Goal: Information Seeking & Learning: Check status

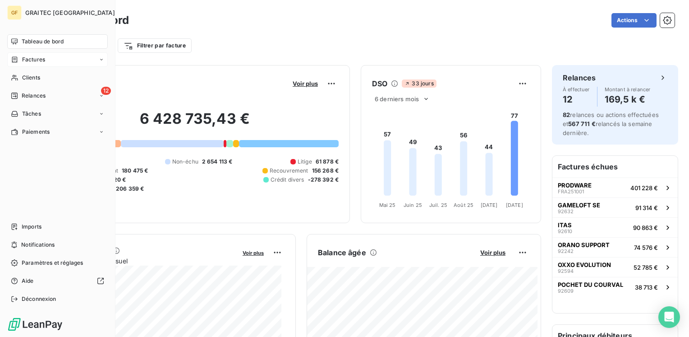
click at [31, 61] on span "Factures" at bounding box center [33, 60] width 23 height 8
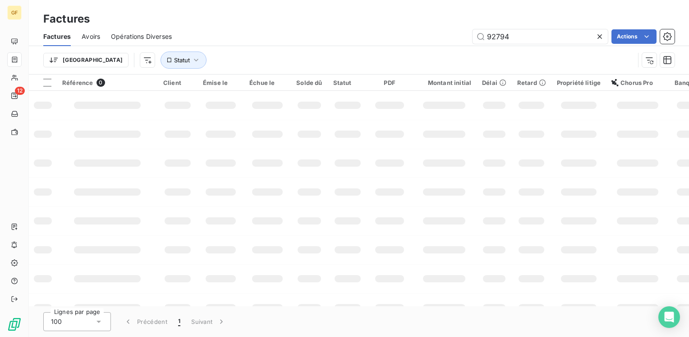
drag, startPoint x: 518, startPoint y: 36, endPoint x: 433, endPoint y: 44, distance: 85.7
click at [435, 46] on div "Factures Avoirs Opérations Diverses 92794 Actions Trier Statut" at bounding box center [359, 50] width 661 height 47
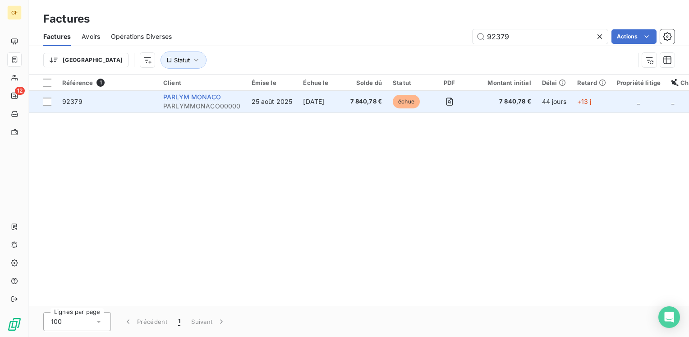
type input "92379"
click at [201, 96] on span "PARLYM MONACO" at bounding box center [192, 97] width 58 height 8
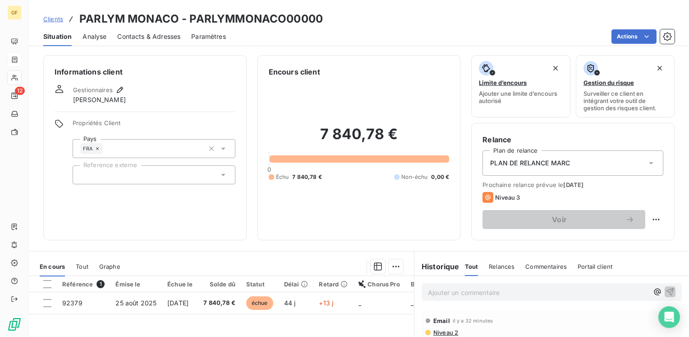
scroll to position [90, 0]
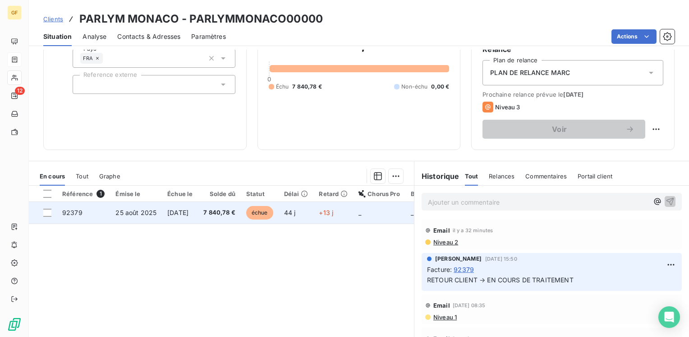
click at [218, 213] on td "7 840,78 €" at bounding box center [219, 213] width 43 height 22
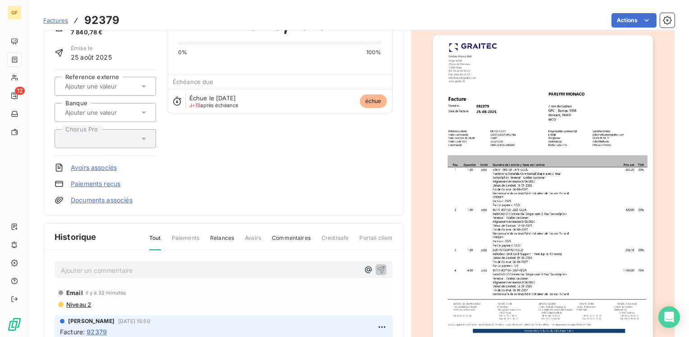
scroll to position [90, 0]
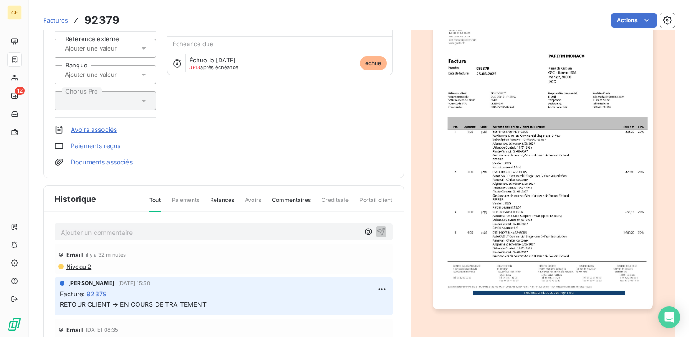
click at [112, 232] on p "Ajouter un commentaire ﻿" at bounding box center [210, 232] width 299 height 11
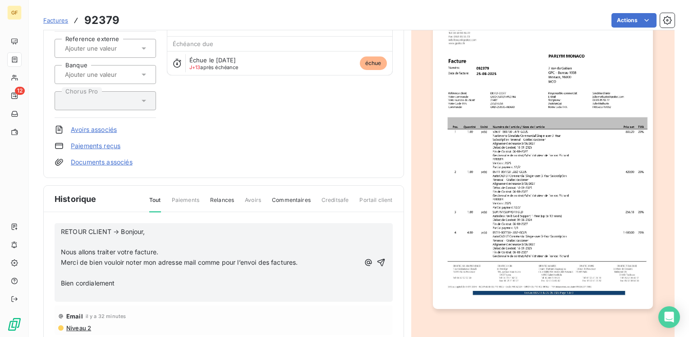
click at [153, 227] on p "RETOUR CLIENT → Bonjour," at bounding box center [210, 232] width 299 height 10
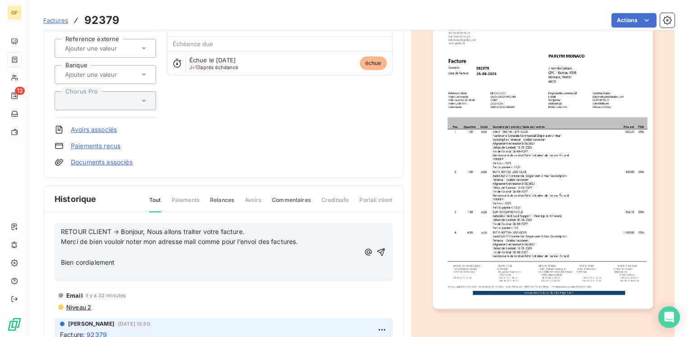
click at [253, 228] on p "RETOUR CLIENT → Bonjour, Nous allons traiter votre facture." at bounding box center [210, 232] width 299 height 10
click at [207, 238] on p "RETOUR CLIENT → Bonjour, Nous allons traiter votre facture. Merci de bien voulo…" at bounding box center [212, 237] width 302 height 21
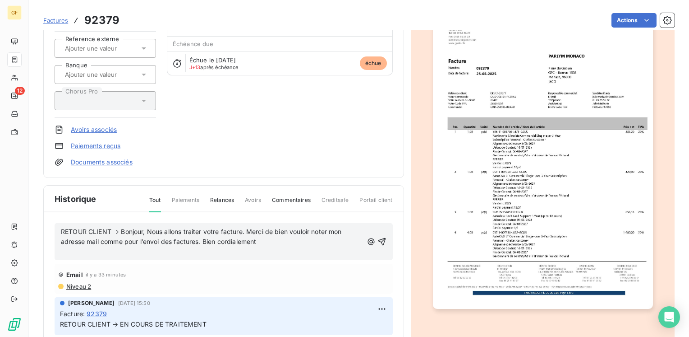
click at [281, 245] on p "RETOUR CLIENT → Bonjour, Nous allons traiter votre facture. Merci de bien voulo…" at bounding box center [212, 237] width 302 height 21
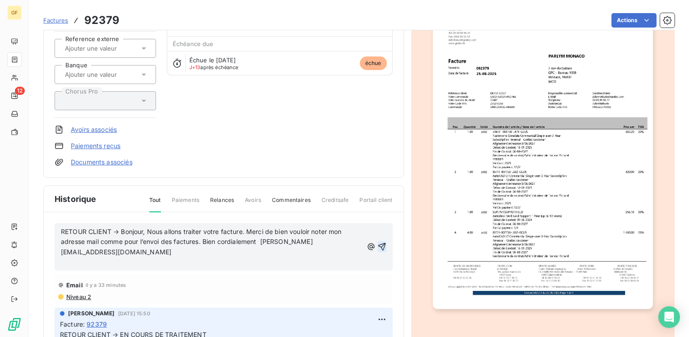
click at [378, 243] on icon "button" at bounding box center [382, 246] width 9 height 9
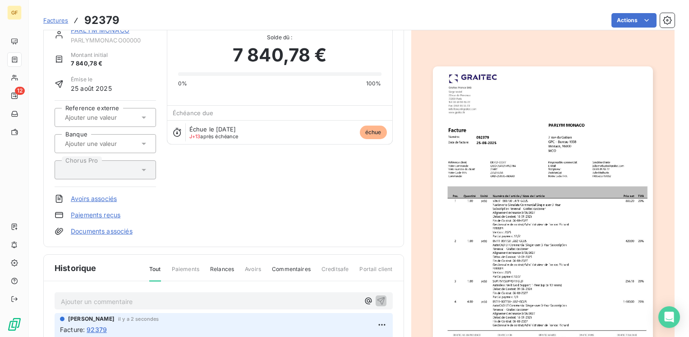
scroll to position [0, 0]
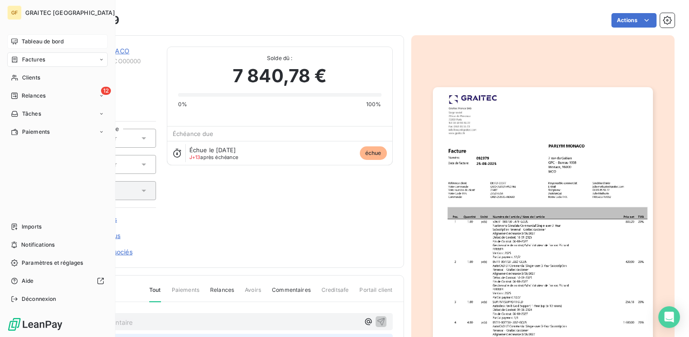
click at [27, 41] on span "Tableau de bord" at bounding box center [43, 41] width 42 height 8
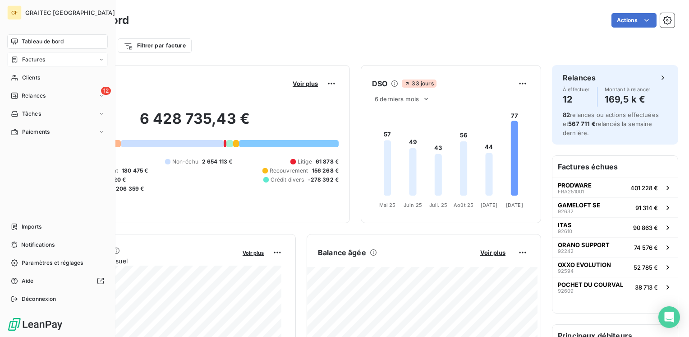
click at [40, 56] on span "Factures" at bounding box center [33, 60] width 23 height 8
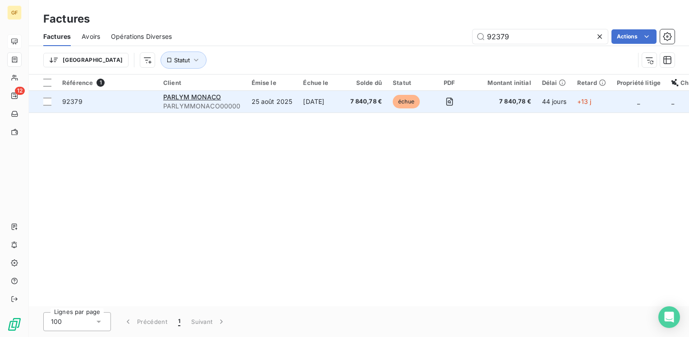
click at [208, 102] on span "PARLYMMONACO00000" at bounding box center [202, 106] width 78 height 9
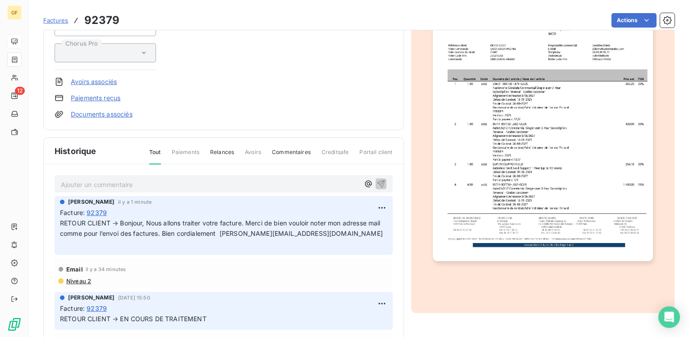
scroll to position [117, 0]
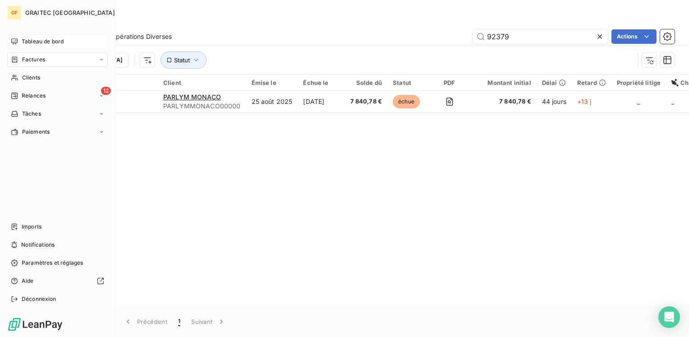
click at [38, 40] on span "Tableau de bord" at bounding box center [43, 41] width 42 height 8
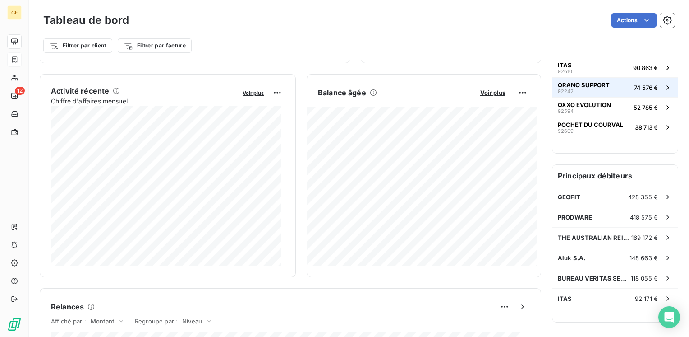
scroll to position [180, 0]
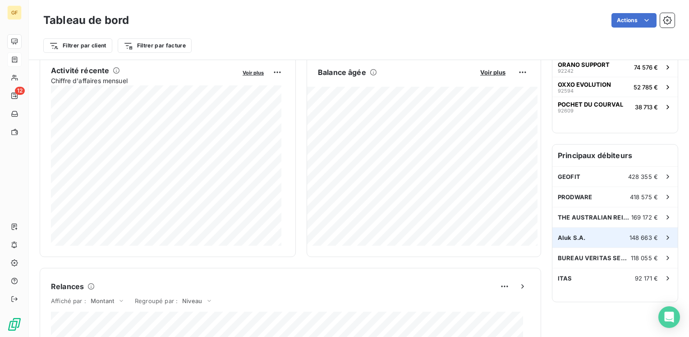
click at [600, 240] on div "Aluk S.A. 148 663 €" at bounding box center [615, 237] width 125 height 20
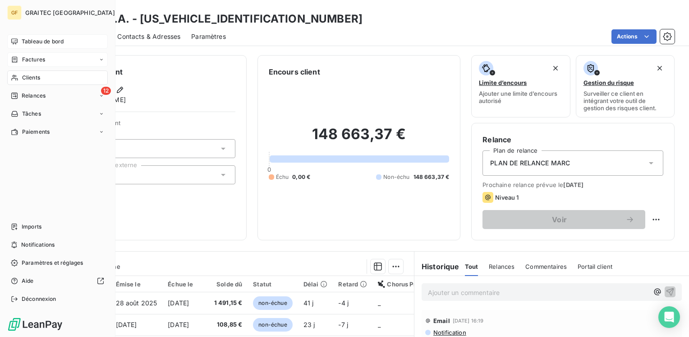
click at [42, 12] on span "GRAITEC [GEOGRAPHIC_DATA]" at bounding box center [70, 12] width 90 height 7
click at [31, 42] on span "Tableau de bord" at bounding box center [43, 41] width 42 height 8
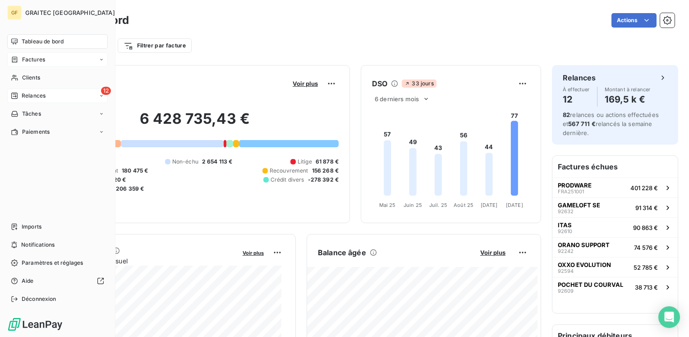
click at [23, 95] on span "Relances" at bounding box center [34, 96] width 24 height 8
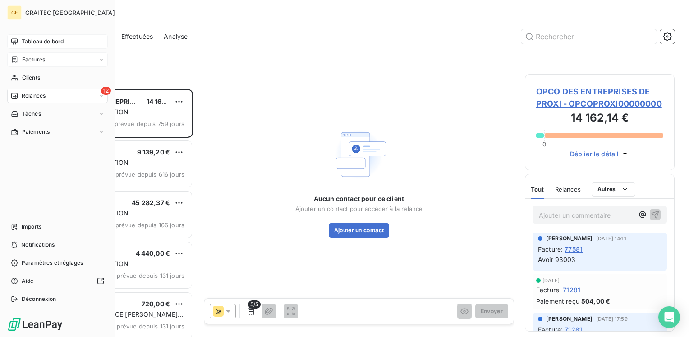
scroll to position [358, 0]
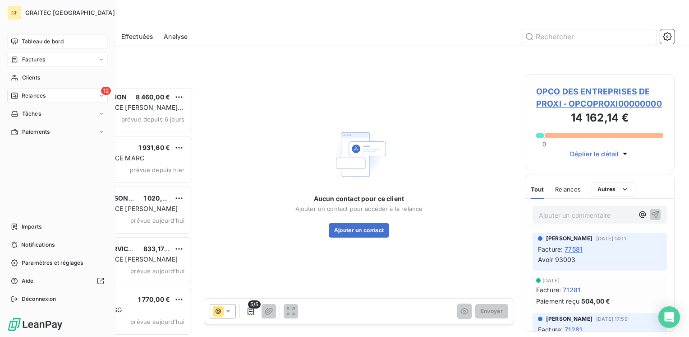
click at [24, 39] on span "Tableau de bord" at bounding box center [43, 41] width 42 height 8
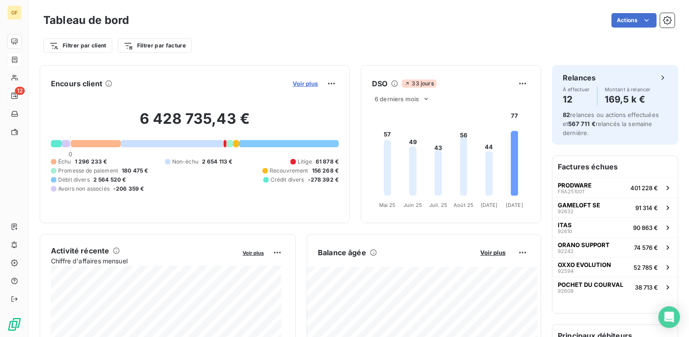
click at [293, 84] on span "Voir plus" at bounding box center [305, 83] width 25 height 7
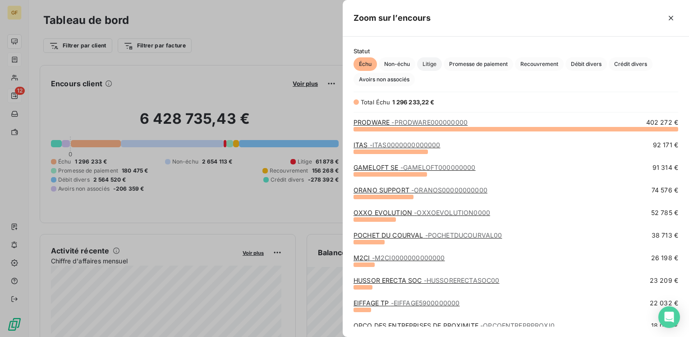
scroll to position [201, 339]
click at [433, 62] on span "Litige" at bounding box center [429, 64] width 25 height 14
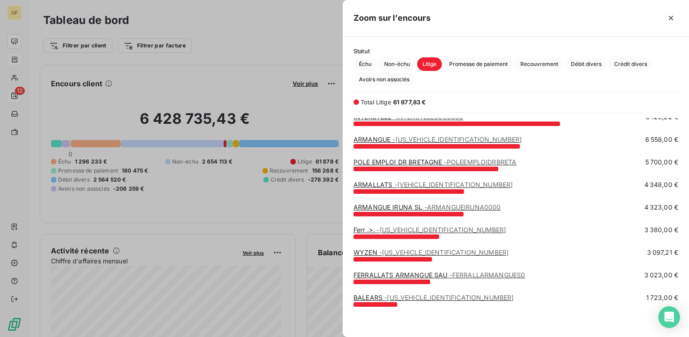
scroll to position [0, 0]
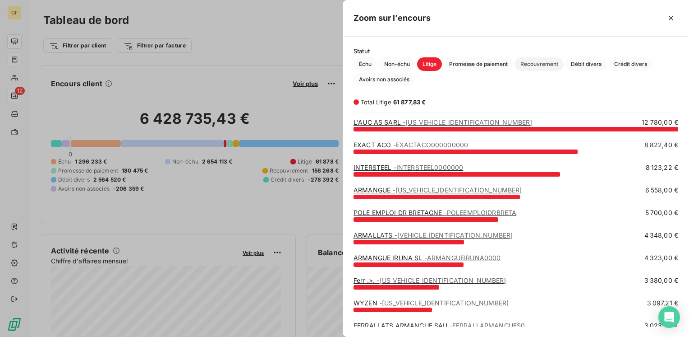
click at [546, 66] on span "Recouvrement" at bounding box center [539, 64] width 49 height 14
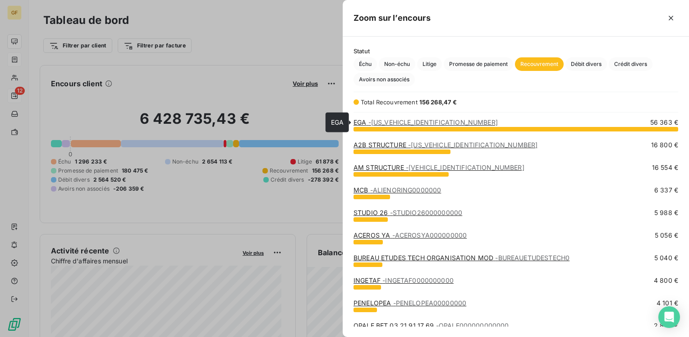
click at [383, 120] on span "- [US_VEHICLE_IDENTIFICATION_NUMBER]" at bounding box center [434, 122] width 130 height 8
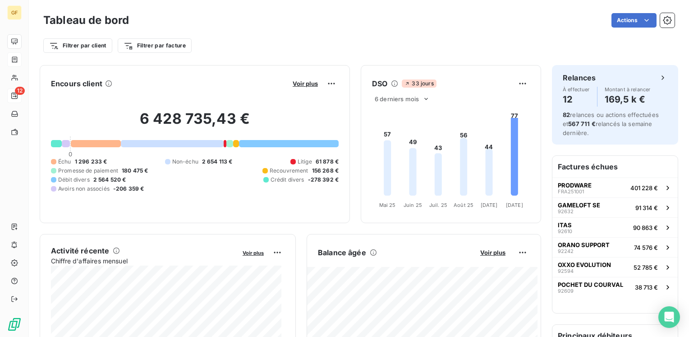
click at [314, 84] on button "Voir plus" at bounding box center [305, 83] width 31 height 8
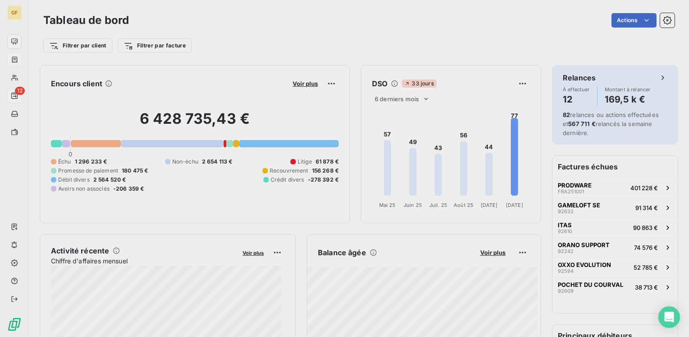
scroll to position [7, 7]
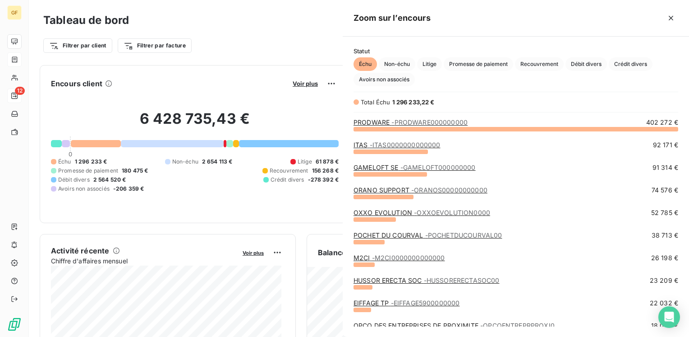
click at [305, 82] on div at bounding box center [344, 168] width 689 height 337
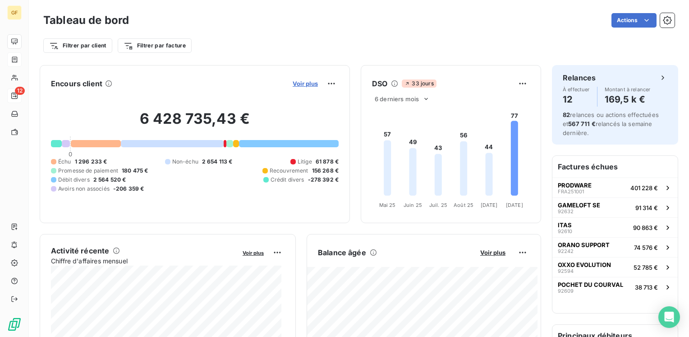
click at [303, 84] on span "Voir plus" at bounding box center [305, 83] width 25 height 7
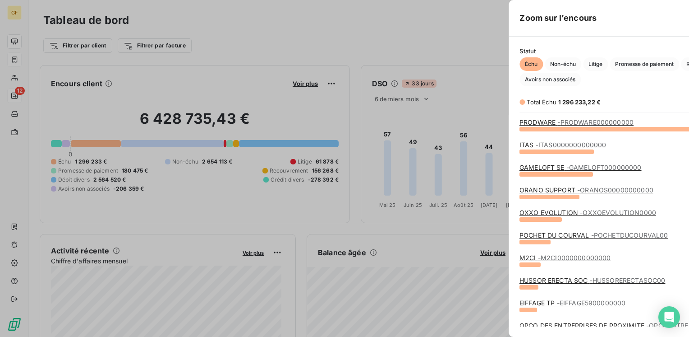
scroll to position [330, 339]
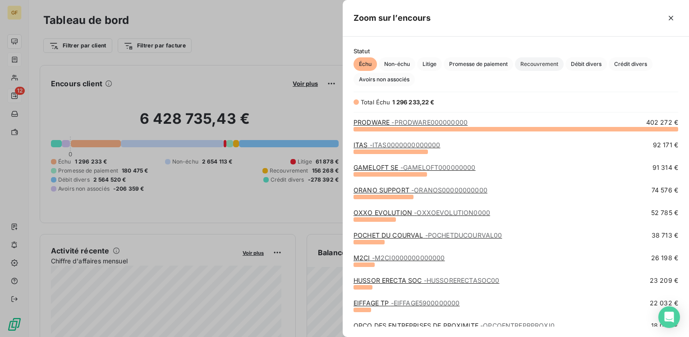
click at [536, 64] on span "Recouvrement" at bounding box center [539, 64] width 49 height 14
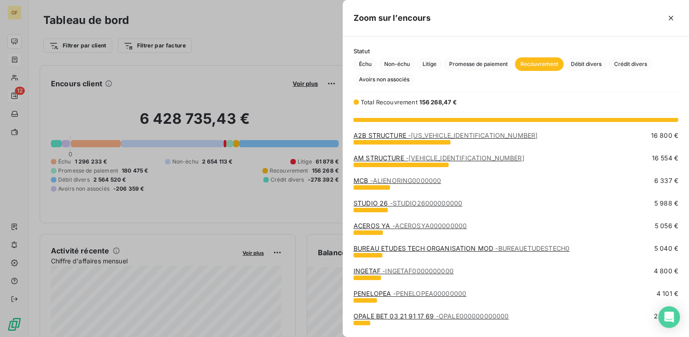
scroll to position [0, 0]
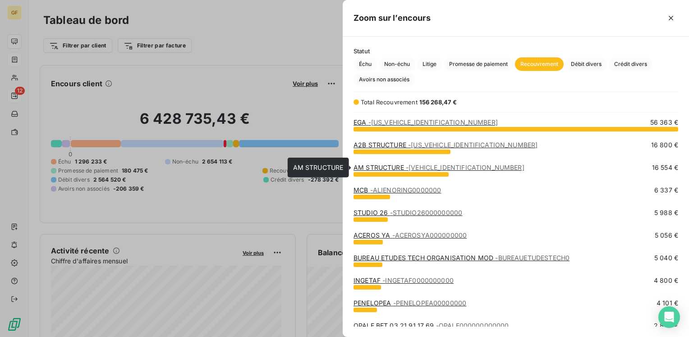
click at [384, 165] on link "AM STRUCTURE - [VEHICLE_IDENTIFICATION_NUMBER]" at bounding box center [439, 167] width 171 height 8
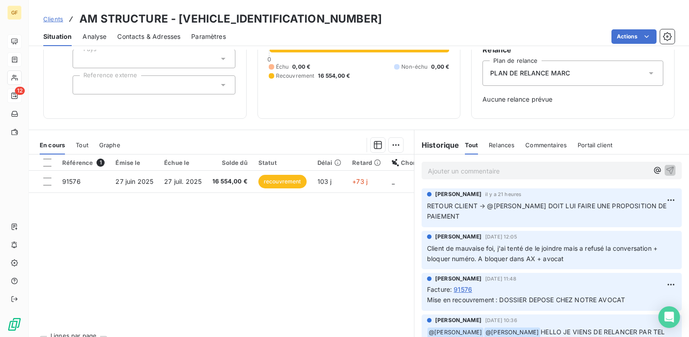
scroll to position [90, 0]
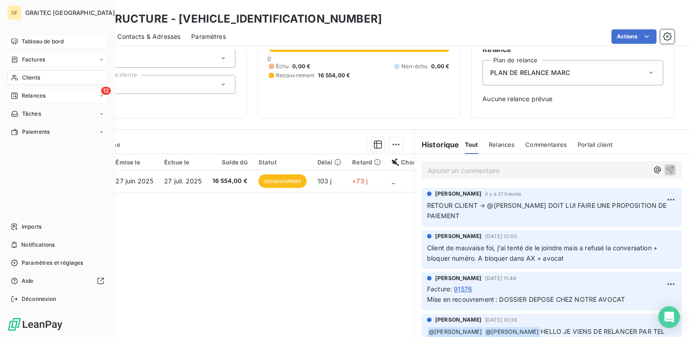
click at [38, 40] on span "Tableau de bord" at bounding box center [43, 41] width 42 height 8
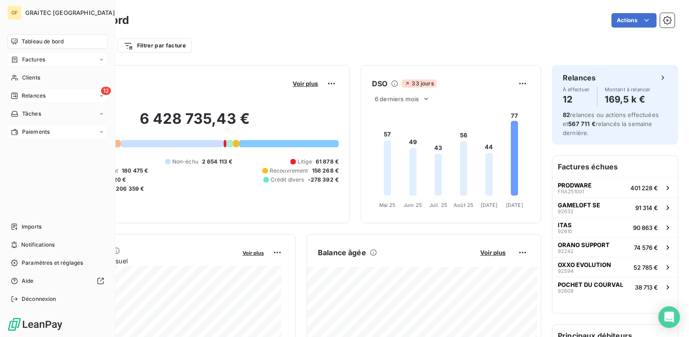
click at [40, 133] on span "Paiements" at bounding box center [36, 132] width 28 height 8
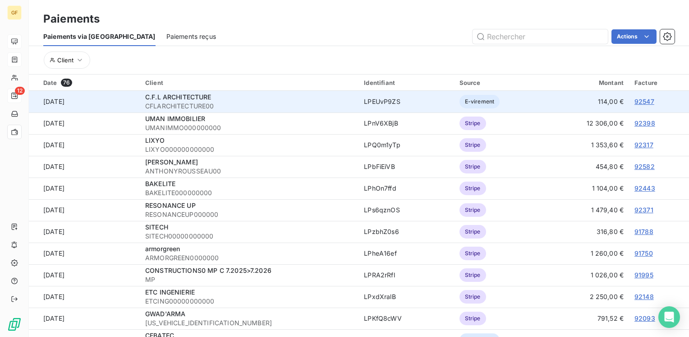
click at [635, 100] on link "92547" at bounding box center [645, 101] width 20 height 8
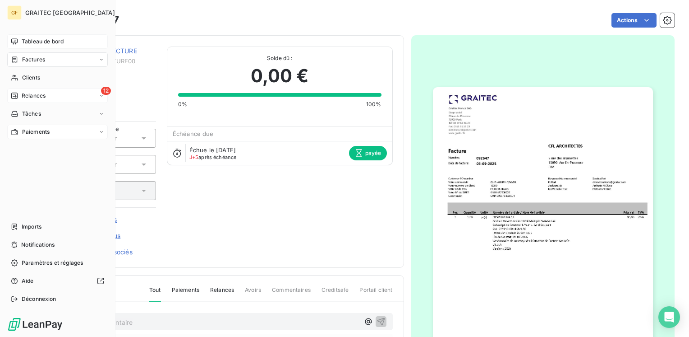
click at [29, 131] on span "Paiements" at bounding box center [36, 132] width 28 height 8
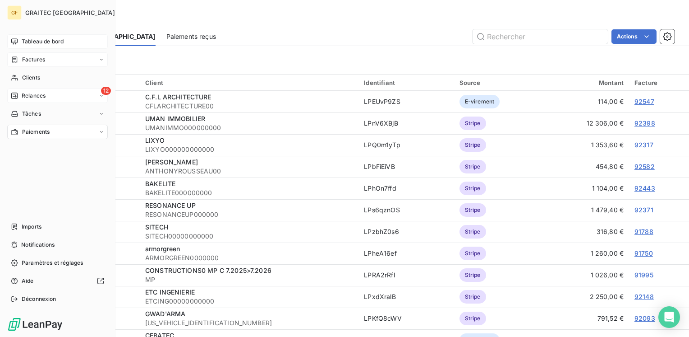
click at [27, 37] on span "Tableau de bord" at bounding box center [43, 41] width 42 height 8
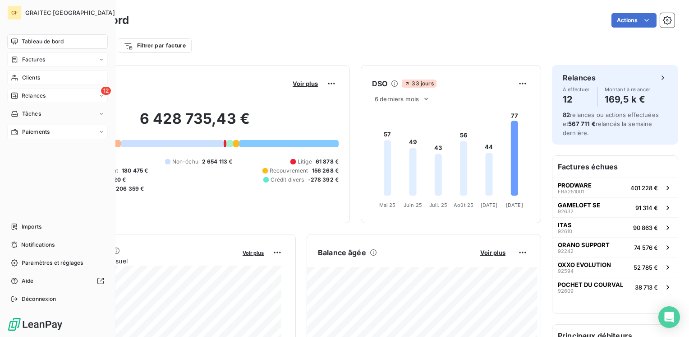
click at [32, 79] on span "Clients" at bounding box center [31, 78] width 18 height 8
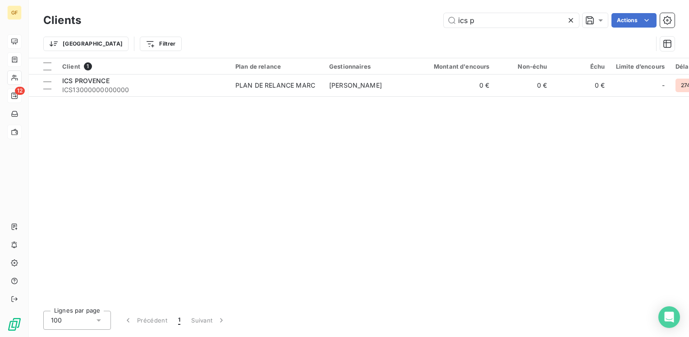
drag, startPoint x: 487, startPoint y: 26, endPoint x: 310, endPoint y: 28, distance: 176.9
click at [310, 28] on div "Clients ics p Actions" at bounding box center [359, 20] width 632 height 19
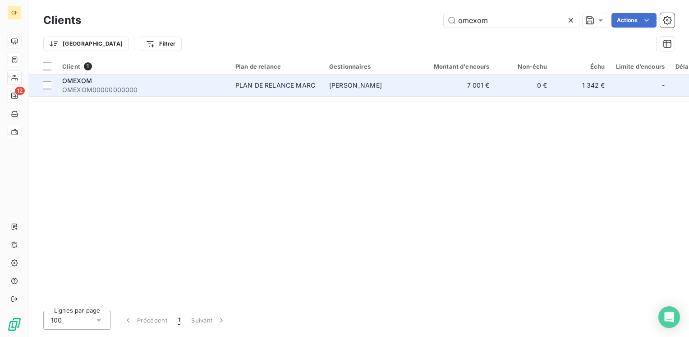
type input "omexom"
click at [130, 89] on span "OMEXOM00000000000" at bounding box center [143, 89] width 162 height 9
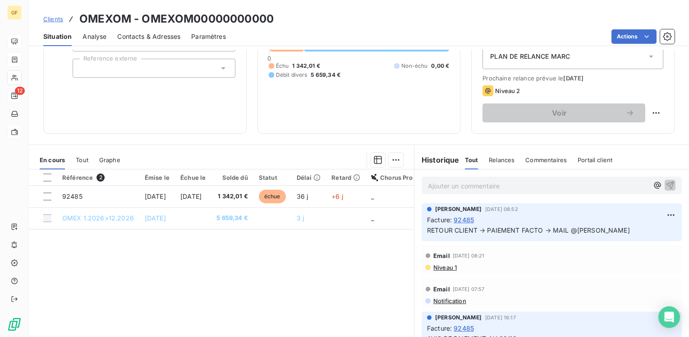
scroll to position [135, 0]
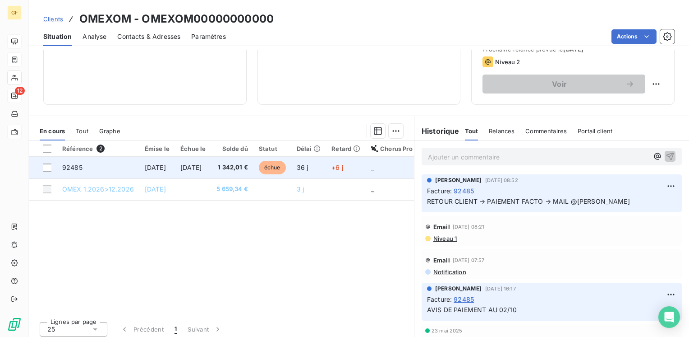
click at [166, 169] on span "[DATE]" at bounding box center [155, 167] width 21 height 8
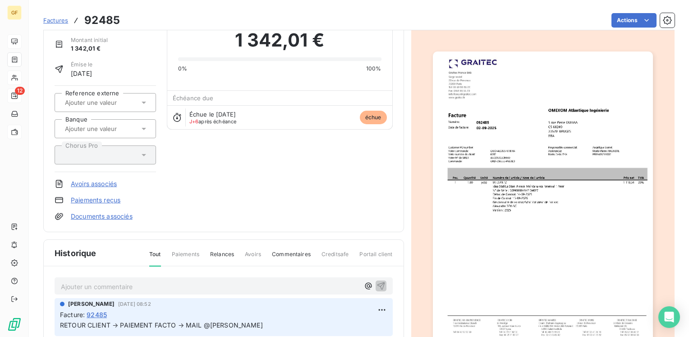
scroll to position [90, 0]
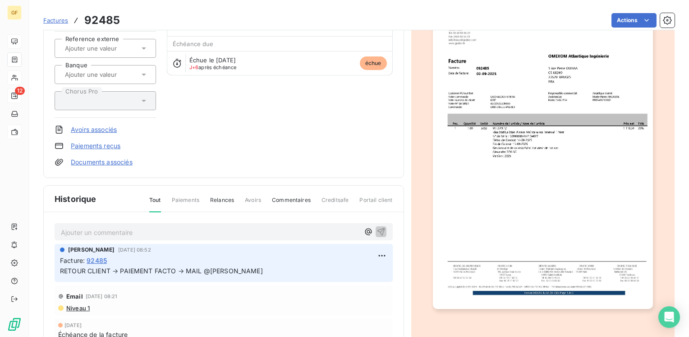
click at [98, 227] on p "Ajouter un commentaire ﻿" at bounding box center [210, 232] width 299 height 11
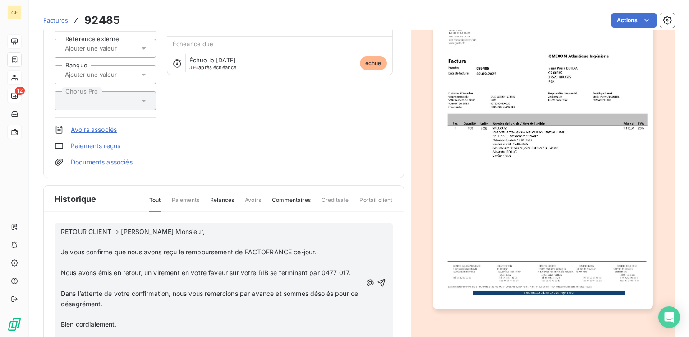
click at [182, 230] on p "RETOUR CLIENT → [PERSON_NAME] Monsieur," at bounding box center [211, 232] width 301 height 10
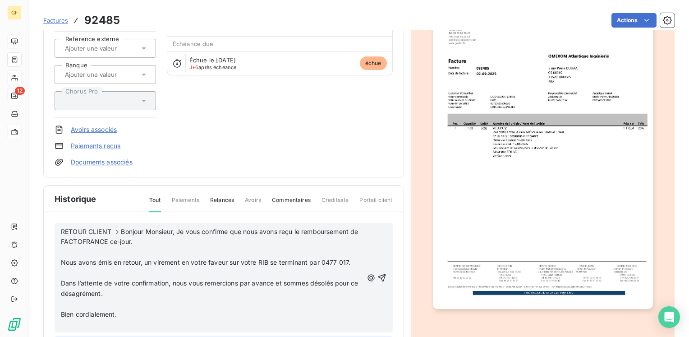
click at [212, 241] on p "RETOUR CLIENT → Bonjour Monsieur, Je vous confirme que nous avons reçu le rembo…" at bounding box center [212, 237] width 302 height 21
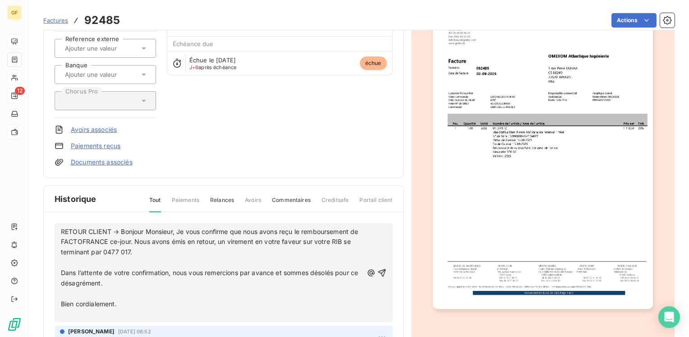
click at [206, 249] on p "RETOUR CLIENT → Bonjour Monsieur, Je vous confirme que nous avons reçu le rembo…" at bounding box center [212, 242] width 302 height 31
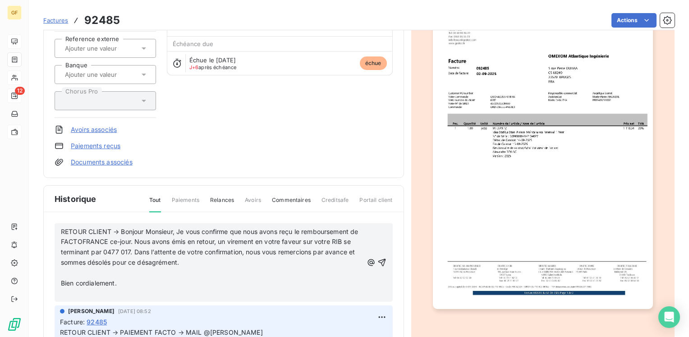
click at [262, 259] on p "RETOUR CLIENT → Bonjour Monsieur, Je vous confirme que nous avons reçu le rembo…" at bounding box center [212, 248] width 302 height 42
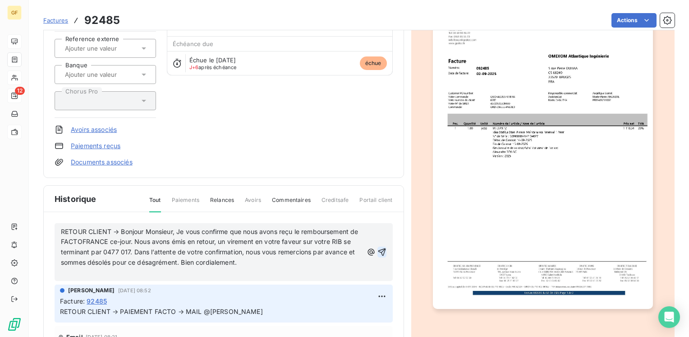
click at [378, 248] on icon "button" at bounding box center [382, 251] width 9 height 9
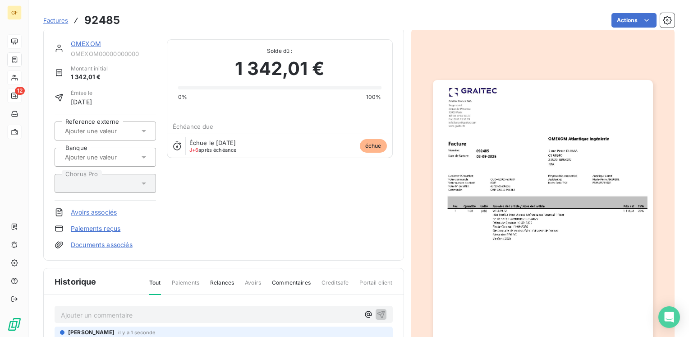
scroll to position [0, 0]
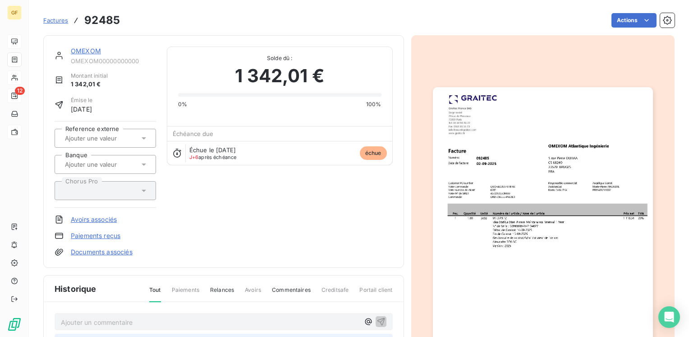
click at [87, 50] on link "OMEXOM" at bounding box center [86, 51] width 30 height 8
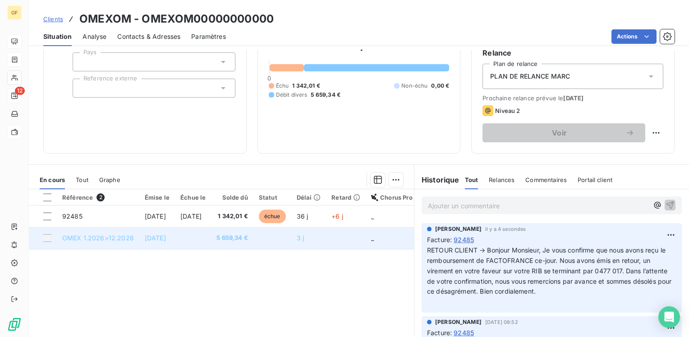
scroll to position [90, 0]
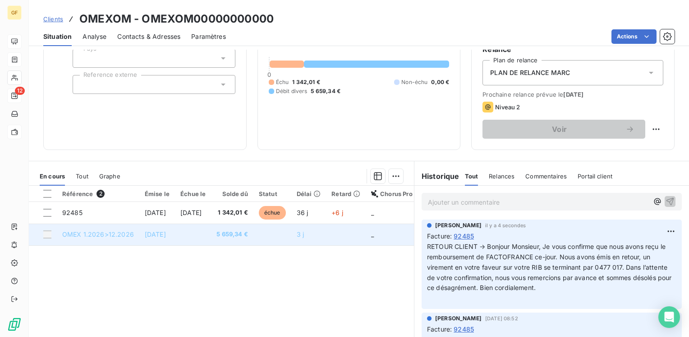
click at [175, 233] on td "[DATE]" at bounding box center [157, 234] width 36 height 22
click at [211, 228] on td at bounding box center [193, 234] width 36 height 22
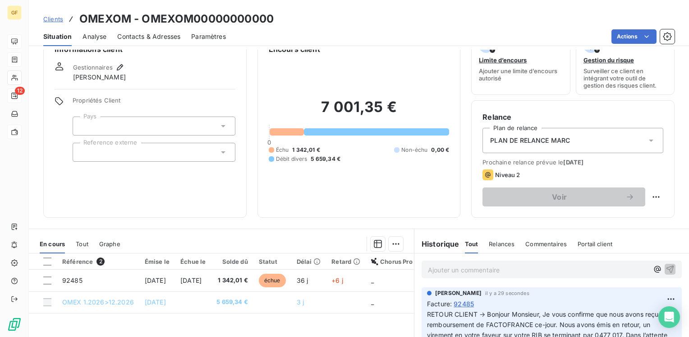
scroll to position [0, 0]
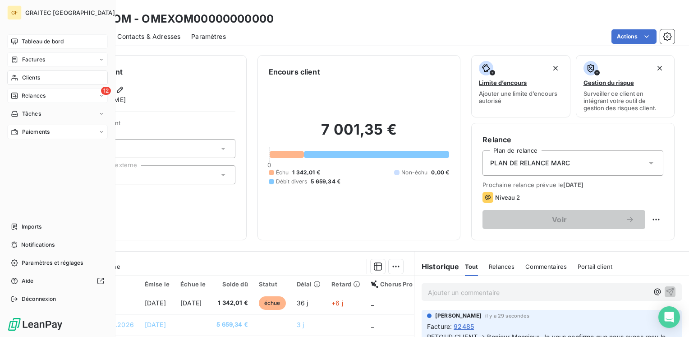
click at [25, 39] on span "Tableau de bord" at bounding box center [43, 41] width 42 height 8
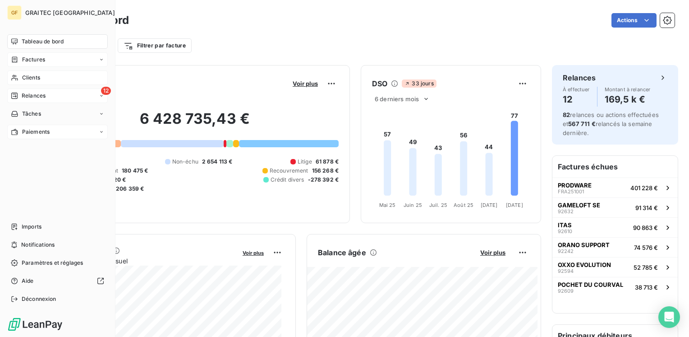
click at [24, 95] on span "Relances" at bounding box center [34, 96] width 24 height 8
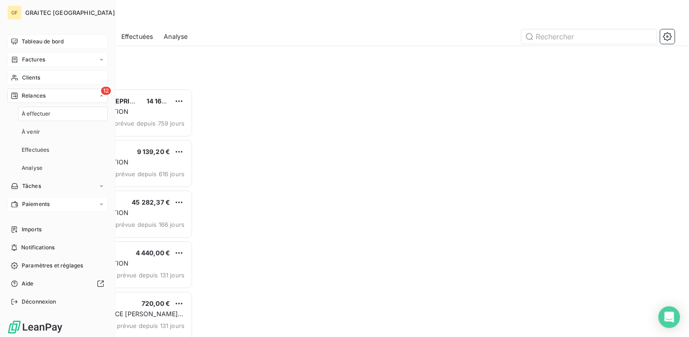
scroll to position [241, 143]
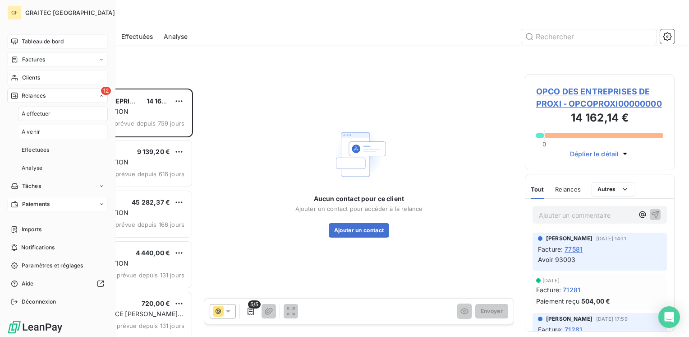
click at [28, 130] on span "À venir" at bounding box center [31, 132] width 19 height 8
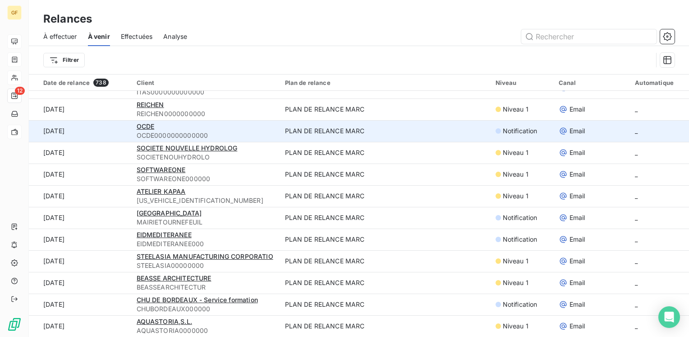
scroll to position [31, 0]
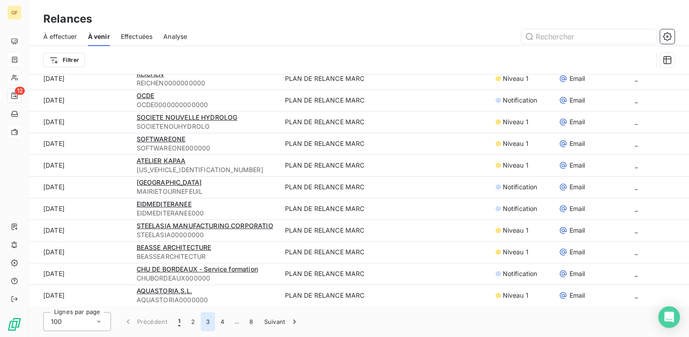
click at [209, 320] on button "3" at bounding box center [208, 321] width 14 height 19
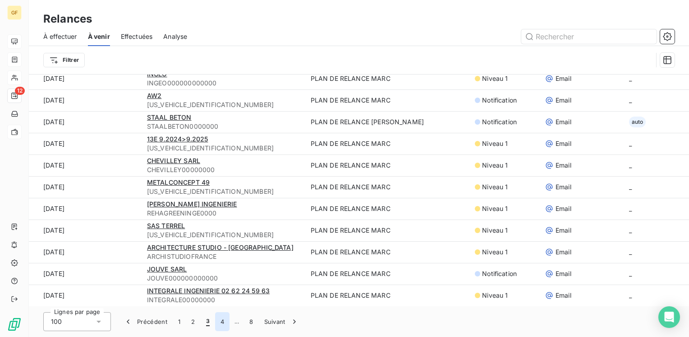
click at [223, 320] on button "4" at bounding box center [222, 321] width 14 height 19
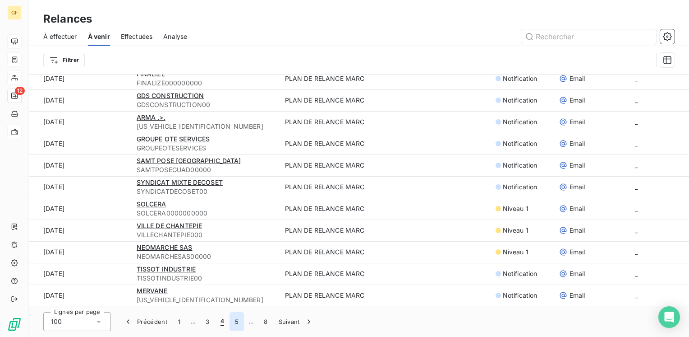
click at [235, 320] on button "5" at bounding box center [237, 321] width 14 height 19
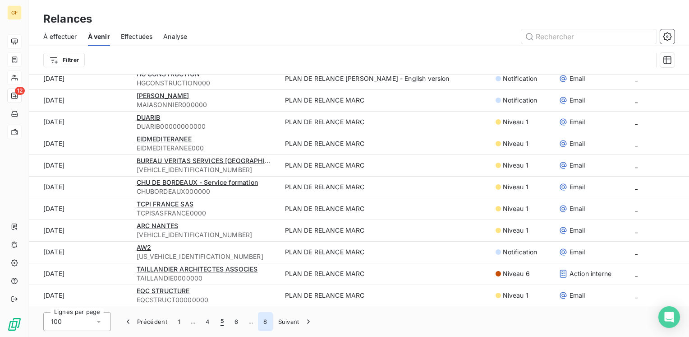
click at [264, 321] on button "8" at bounding box center [265, 321] width 14 height 19
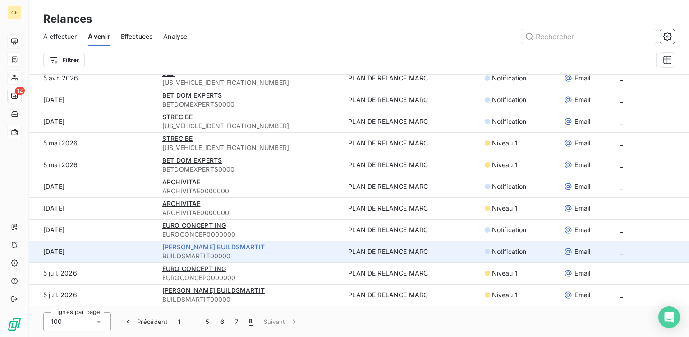
scroll to position [577, 0]
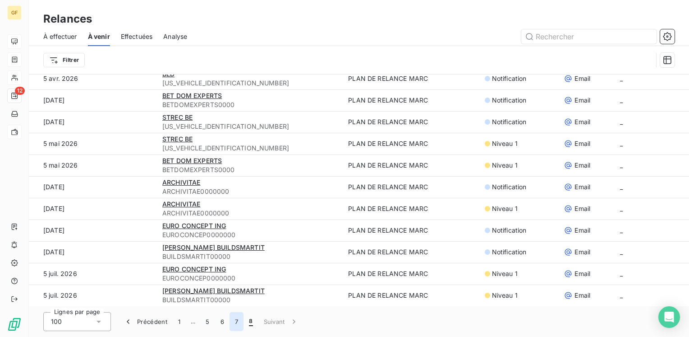
click at [236, 320] on button "7" at bounding box center [237, 321] width 14 height 19
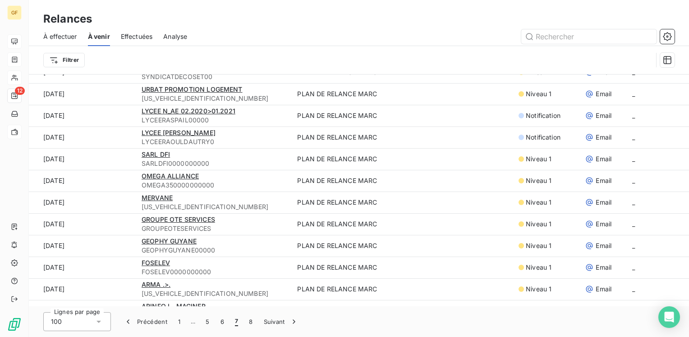
scroll to position [0, 0]
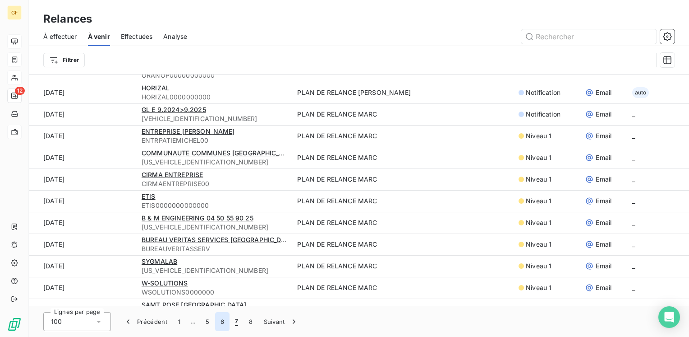
click at [224, 322] on button "6" at bounding box center [222, 321] width 14 height 19
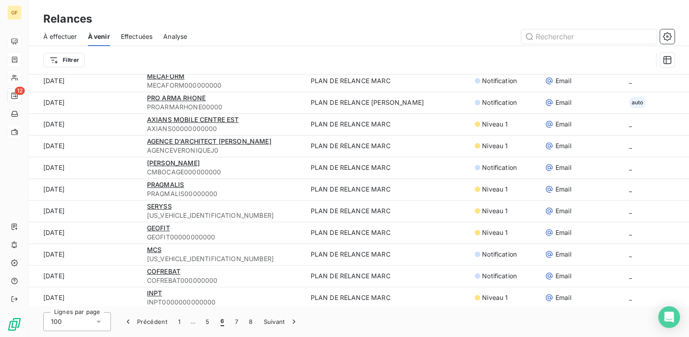
scroll to position [1920, 0]
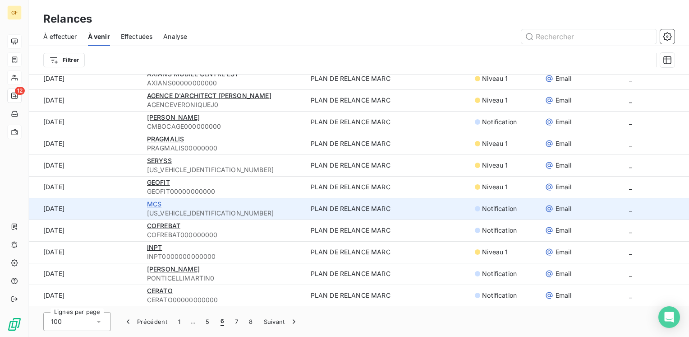
click at [153, 204] on span "MCS" at bounding box center [154, 204] width 14 height 8
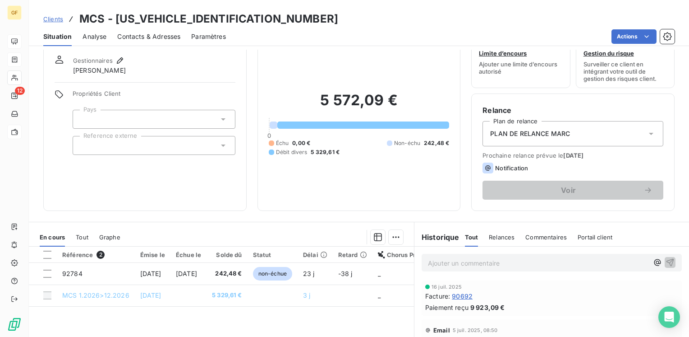
scroll to position [45, 0]
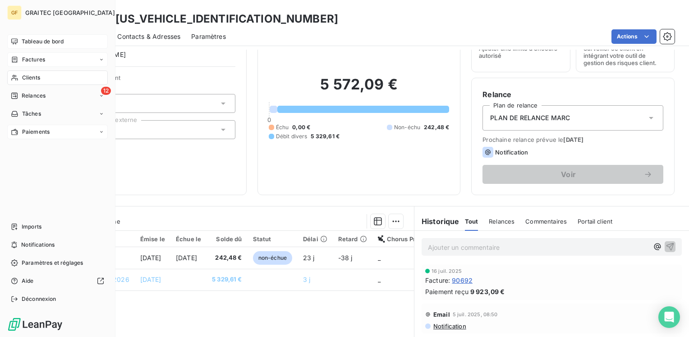
click at [26, 39] on span "Tableau de bord" at bounding box center [43, 41] width 42 height 8
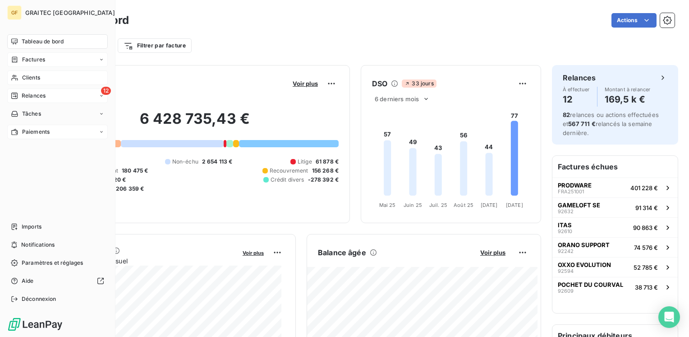
click at [29, 93] on span "Relances" at bounding box center [34, 96] width 24 height 8
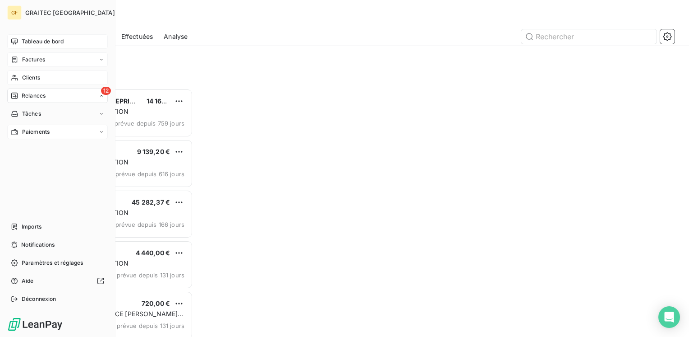
scroll to position [241, 143]
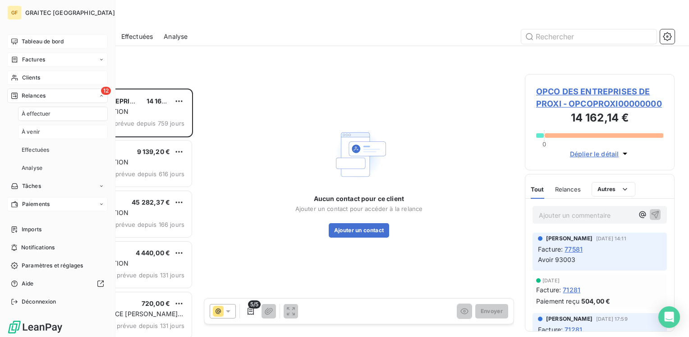
click at [32, 131] on span "À venir" at bounding box center [31, 132] width 19 height 8
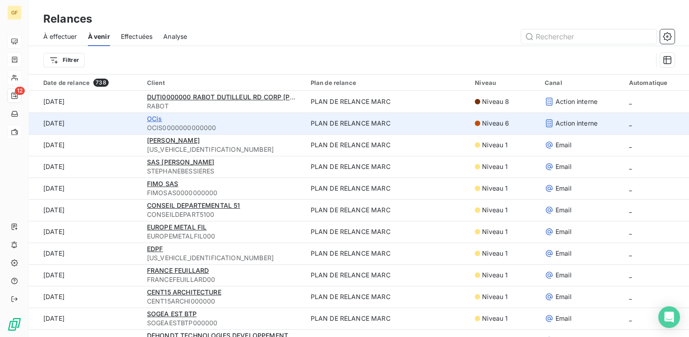
click at [154, 120] on span "OCis" at bounding box center [154, 119] width 15 height 8
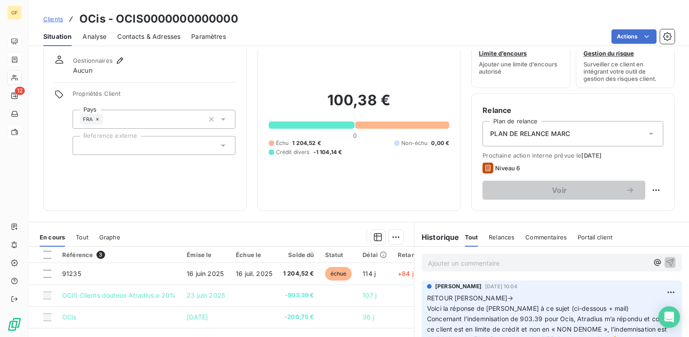
scroll to position [45, 0]
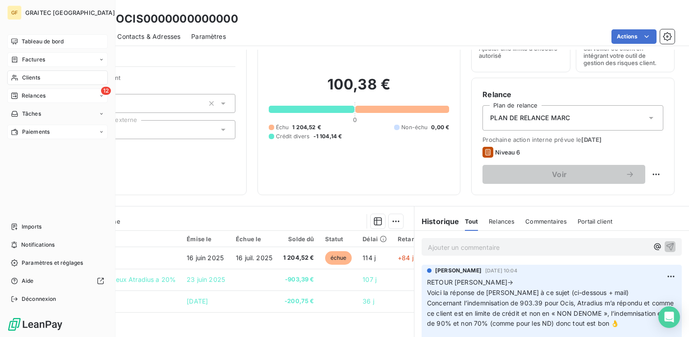
click at [26, 98] on span "Relances" at bounding box center [34, 96] width 24 height 8
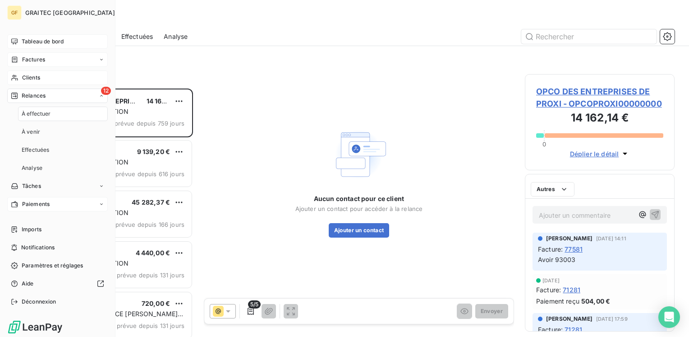
scroll to position [241, 143]
click at [28, 131] on span "À venir" at bounding box center [31, 132] width 19 height 8
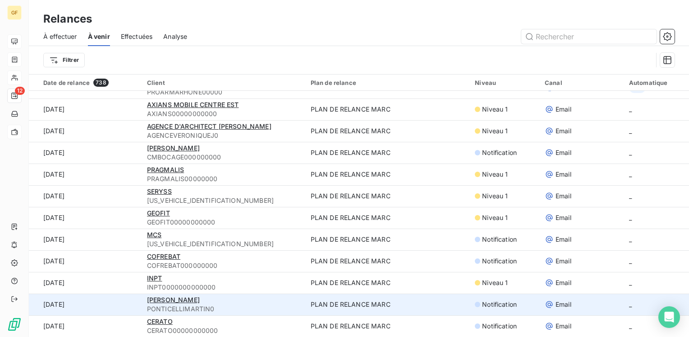
scroll to position [31, 0]
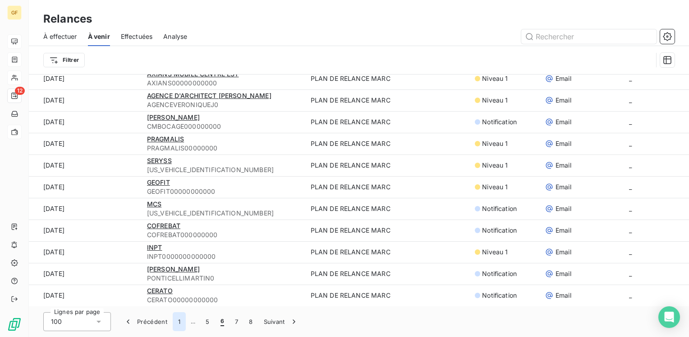
click at [181, 320] on button "1" at bounding box center [179, 321] width 13 height 19
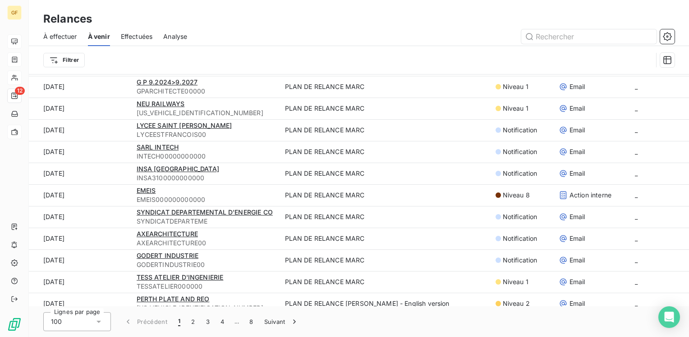
scroll to position [1161, 0]
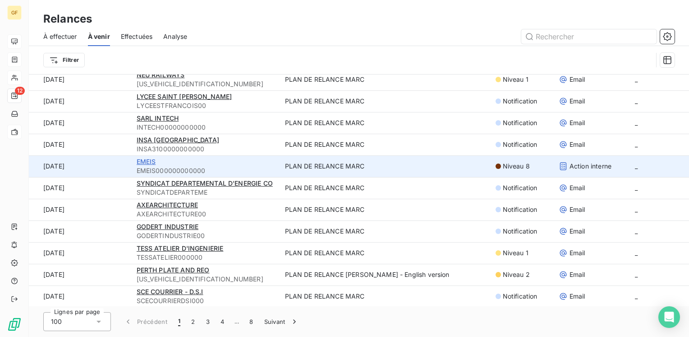
click at [148, 160] on span "EMEIS" at bounding box center [146, 161] width 19 height 8
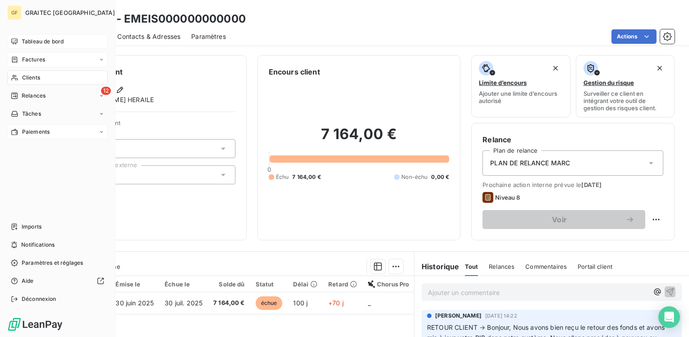
click at [31, 42] on span "Tableau de bord" at bounding box center [43, 41] width 42 height 8
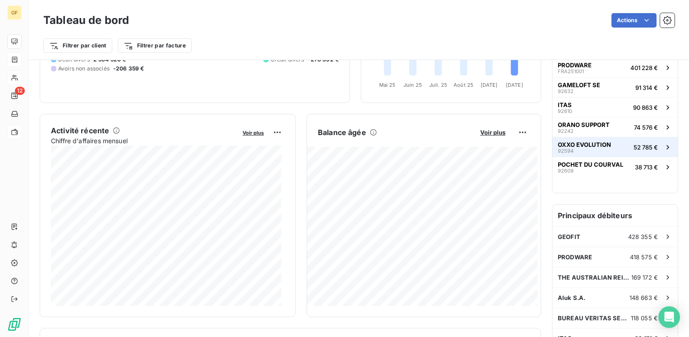
scroll to position [135, 0]
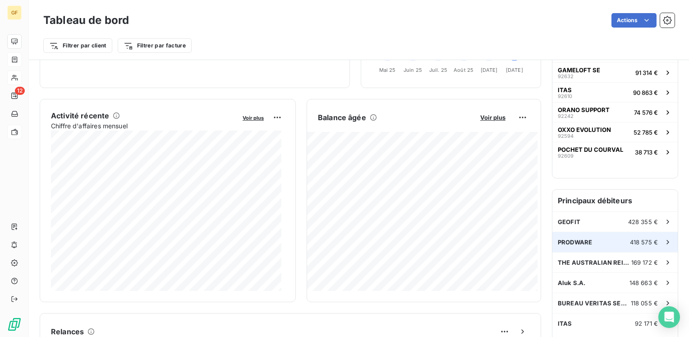
click at [599, 242] on div "PRODWARE 418 575 €" at bounding box center [615, 242] width 125 height 20
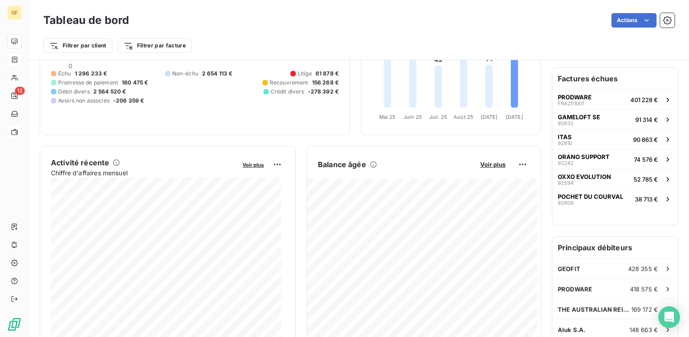
scroll to position [90, 0]
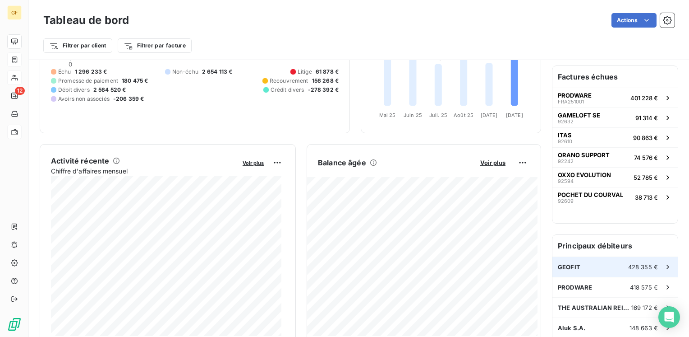
click at [575, 262] on div "GEOFIT 428 355 €" at bounding box center [615, 267] width 125 height 20
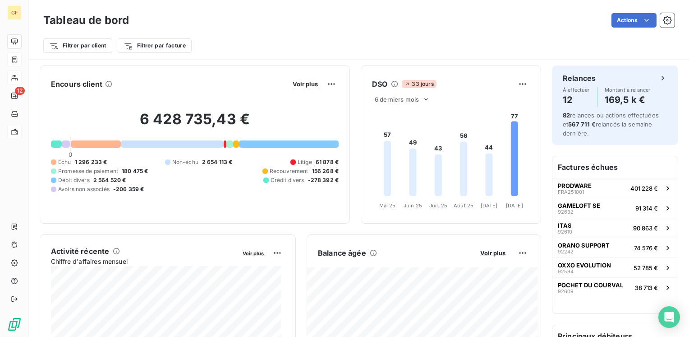
scroll to position [135, 0]
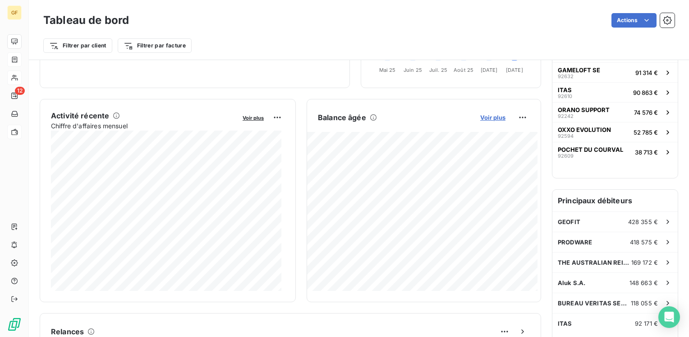
click at [493, 117] on span "Voir plus" at bounding box center [493, 117] width 25 height 7
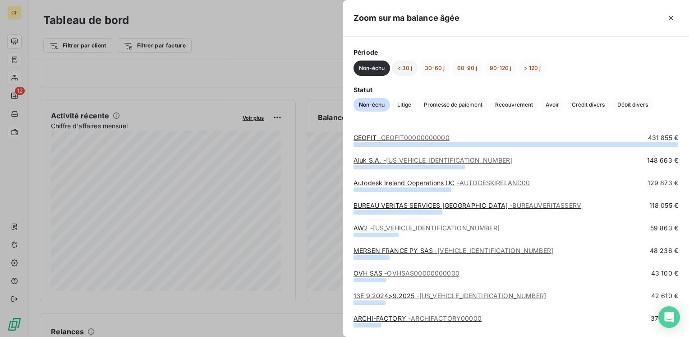
click at [406, 69] on button "< 30 j" at bounding box center [405, 67] width 26 height 15
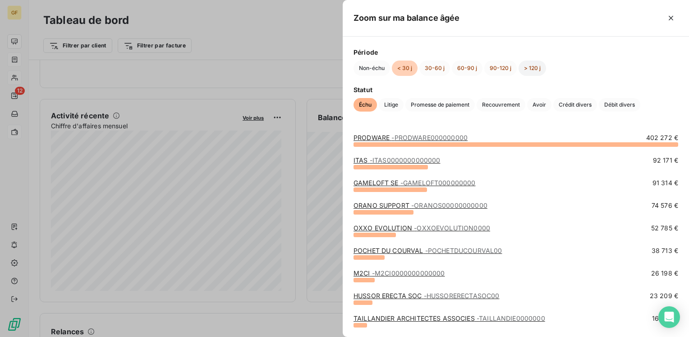
click at [533, 69] on button "> 120 j" at bounding box center [533, 67] width 28 height 15
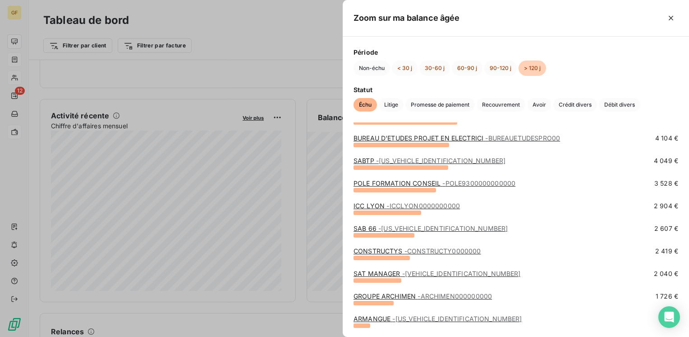
scroll to position [134, 0]
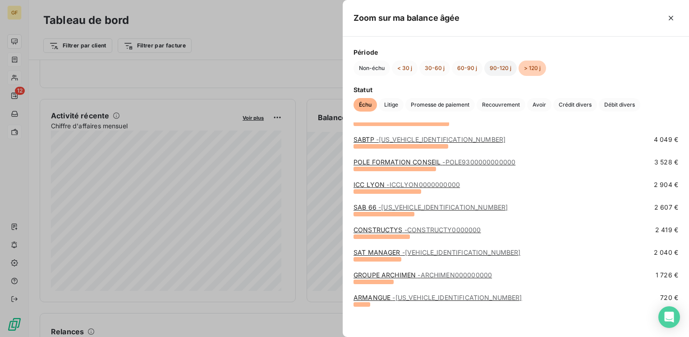
click at [502, 66] on button "90-120 j" at bounding box center [501, 67] width 32 height 15
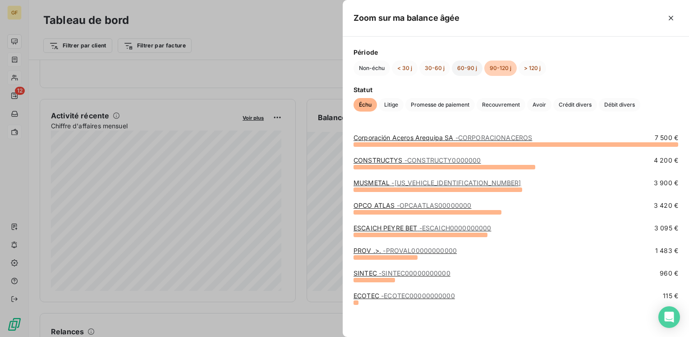
click at [470, 69] on button "60-90 j" at bounding box center [467, 67] width 31 height 15
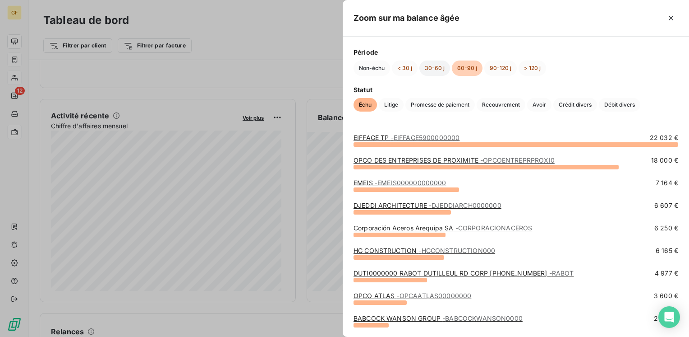
click at [436, 68] on button "30-60 j" at bounding box center [435, 67] width 31 height 15
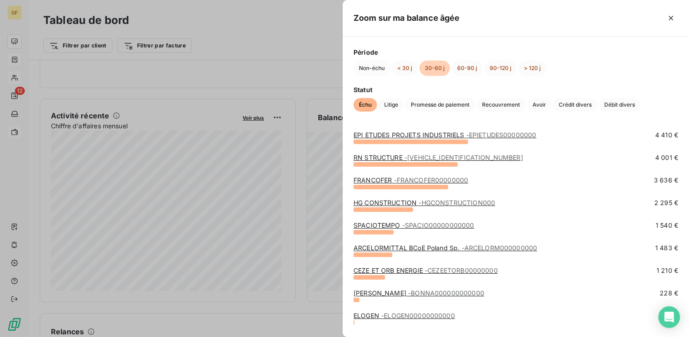
scroll to position [66, 0]
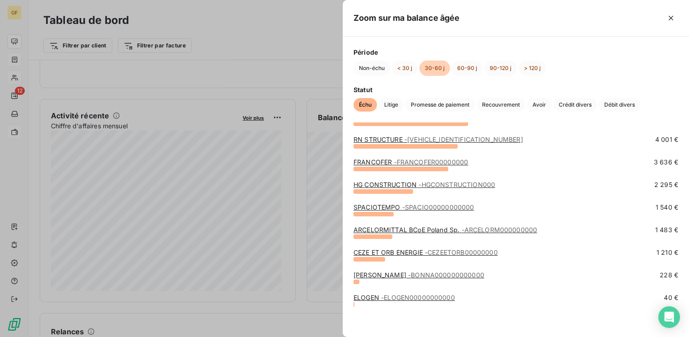
click at [374, 205] on link "SPACIOTEMPO - SPACIO00000000000" at bounding box center [414, 207] width 121 height 8
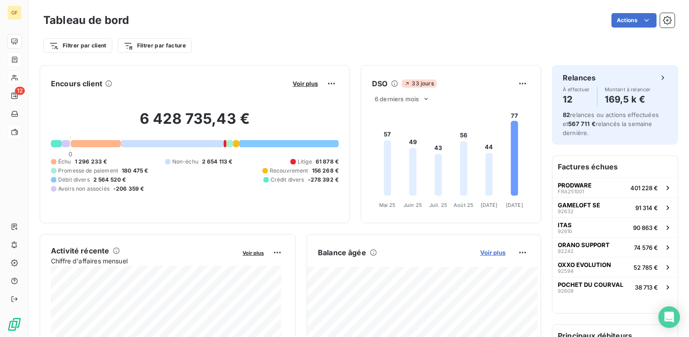
click at [490, 252] on span "Voir plus" at bounding box center [493, 252] width 25 height 7
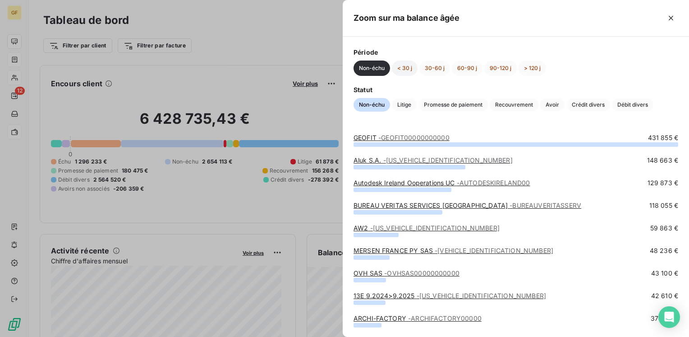
click at [403, 66] on button "< 30 j" at bounding box center [405, 67] width 26 height 15
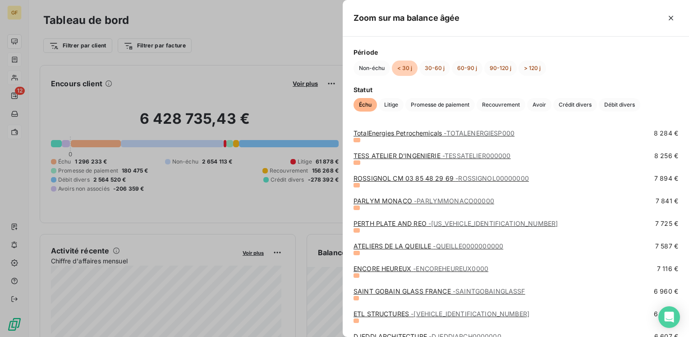
scroll to position [88, 0]
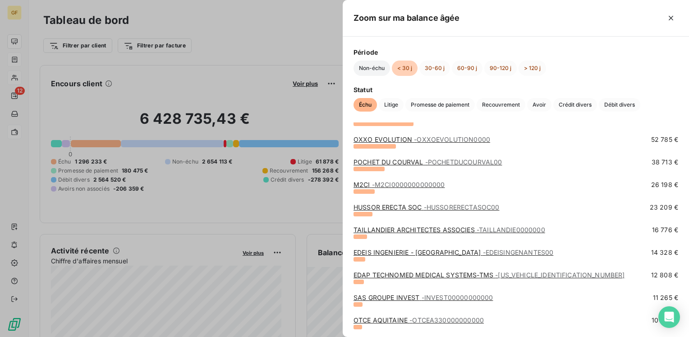
click at [373, 66] on button "Non-échu" at bounding box center [372, 67] width 37 height 15
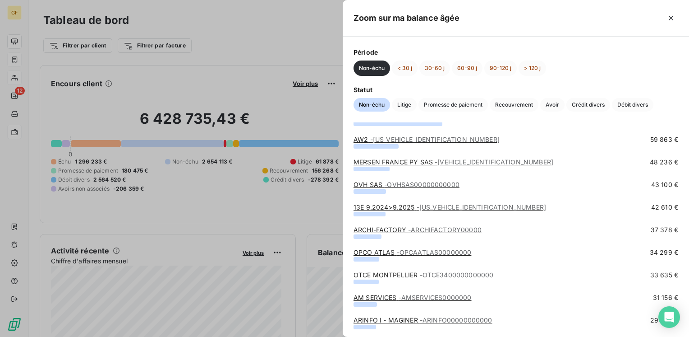
click at [364, 137] on link "AW2 - [US_VEHICLE_IDENTIFICATION_NUMBER]" at bounding box center [427, 139] width 146 height 8
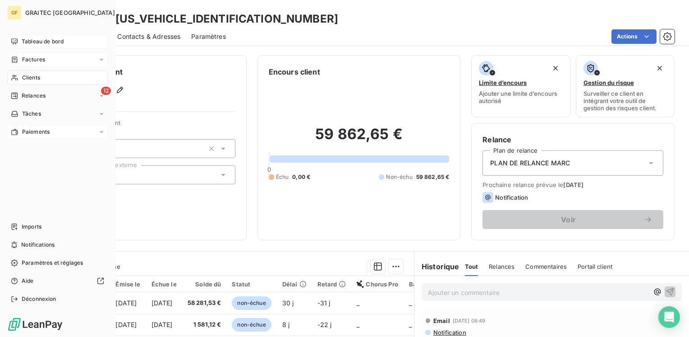
click at [32, 37] on div "Tableau de bord" at bounding box center [57, 41] width 101 height 14
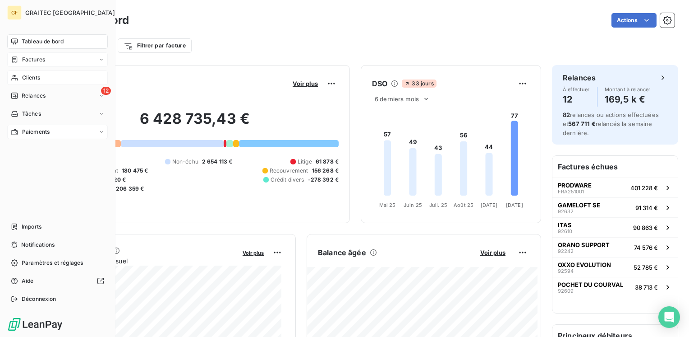
click at [40, 44] on span "Tableau de bord" at bounding box center [43, 41] width 42 height 8
click at [38, 41] on span "Tableau de bord" at bounding box center [43, 41] width 42 height 8
click at [36, 58] on span "Factures" at bounding box center [33, 60] width 23 height 8
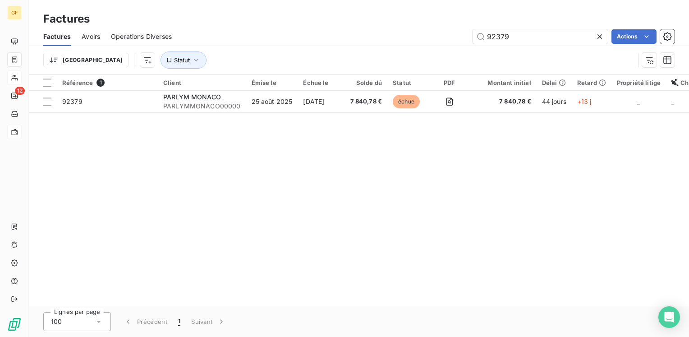
click at [600, 36] on icon at bounding box center [600, 36] width 9 height 9
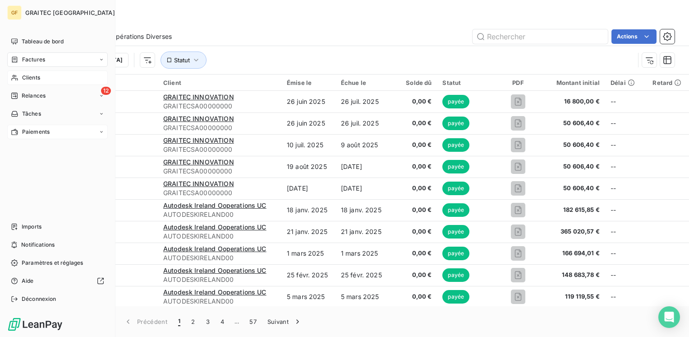
click at [29, 131] on span "Paiements" at bounding box center [36, 132] width 28 height 8
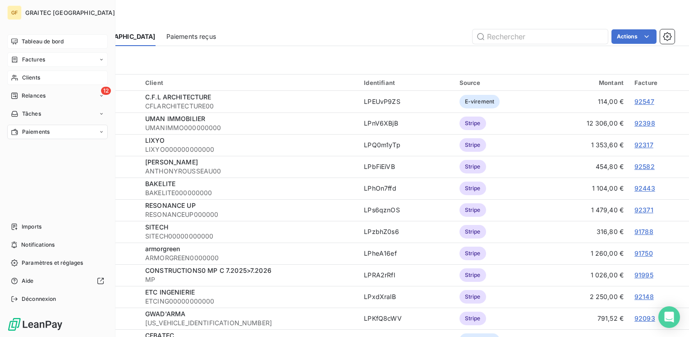
click at [43, 39] on span "Tableau de bord" at bounding box center [43, 41] width 42 height 8
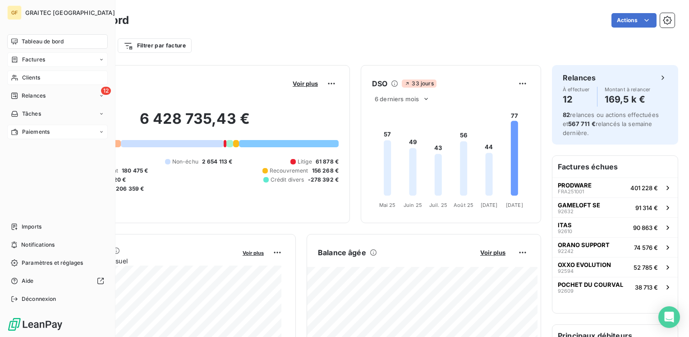
click at [31, 62] on span "Factures" at bounding box center [33, 60] width 23 height 8
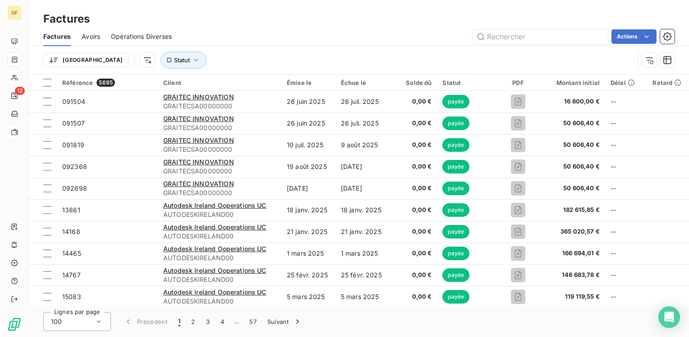
click at [62, 38] on span "Factures" at bounding box center [57, 36] width 28 height 9
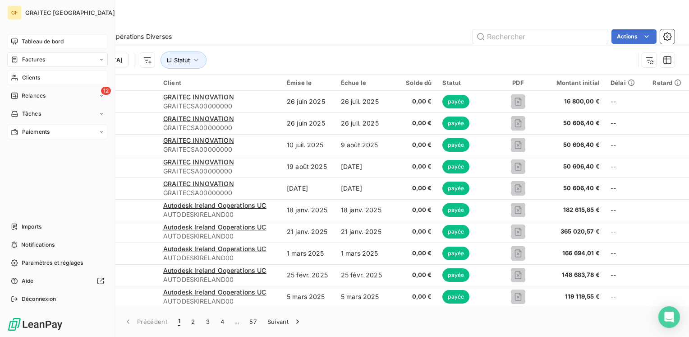
click at [27, 58] on span "Factures" at bounding box center [33, 60] width 23 height 8
click at [38, 42] on span "Tableau de bord" at bounding box center [43, 41] width 42 height 8
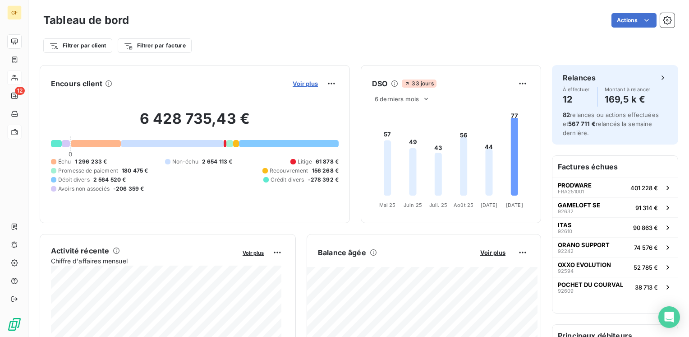
click at [306, 84] on span "Voir plus" at bounding box center [305, 83] width 25 height 7
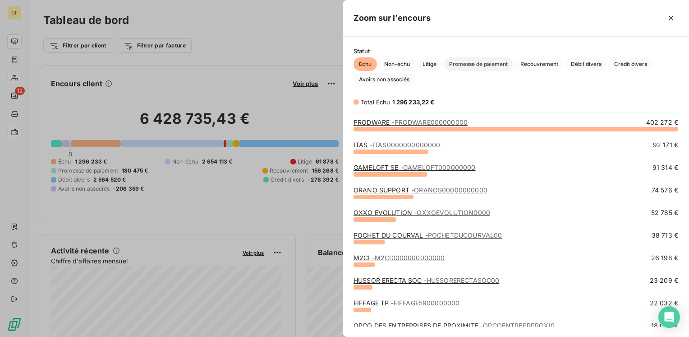
scroll to position [201, 339]
click at [555, 62] on span "Recouvrement" at bounding box center [539, 64] width 49 height 14
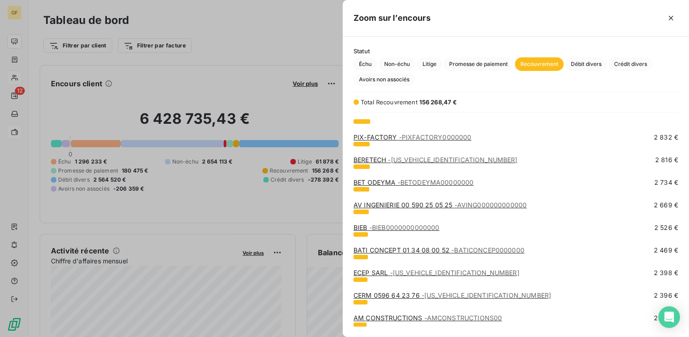
scroll to position [226, 0]
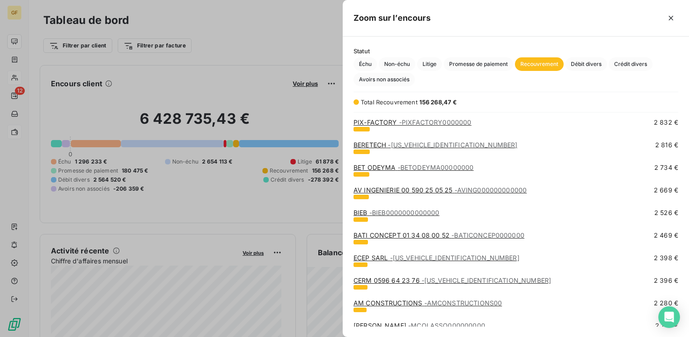
click at [377, 256] on link "ECEP SARL - [US_VEHICLE_IDENTIFICATION_NUMBER]" at bounding box center [437, 258] width 166 height 8
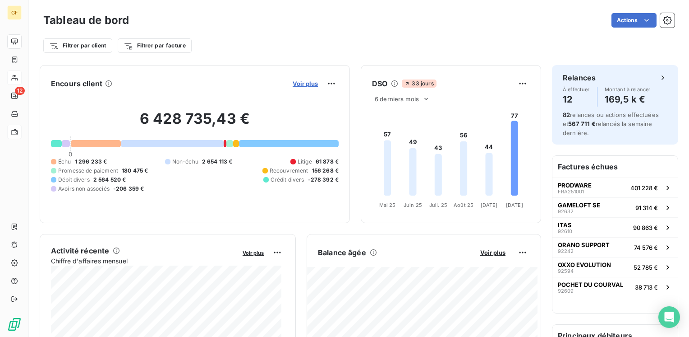
click at [293, 84] on span "Voir plus" at bounding box center [305, 83] width 25 height 7
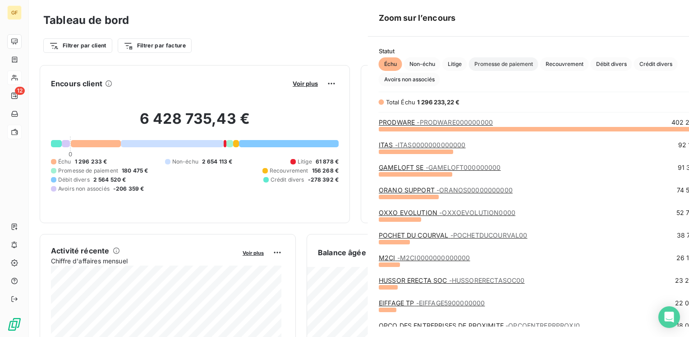
scroll to position [330, 339]
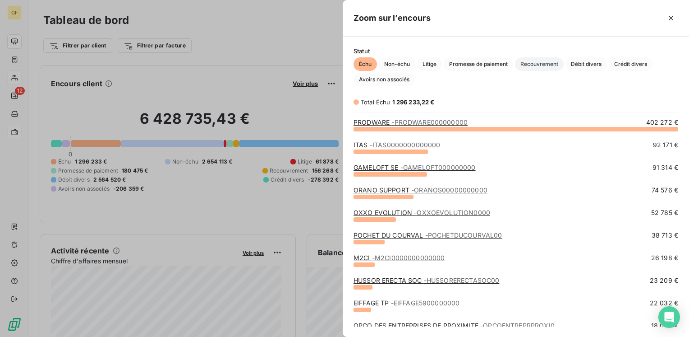
click at [544, 62] on span "Recouvrement" at bounding box center [539, 64] width 49 height 14
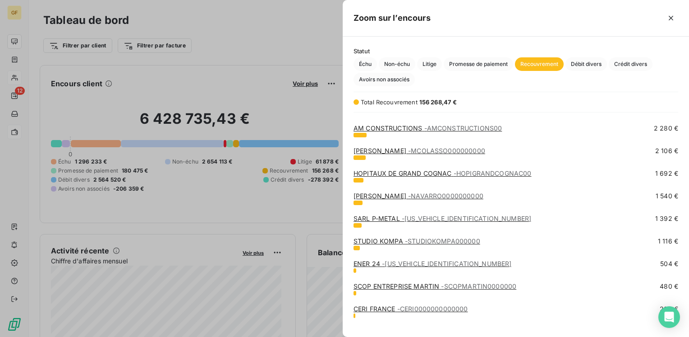
scroll to position [434, 0]
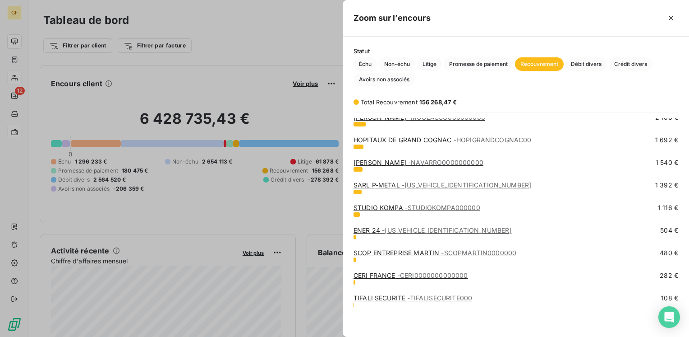
click at [14, 82] on div at bounding box center [344, 168] width 689 height 337
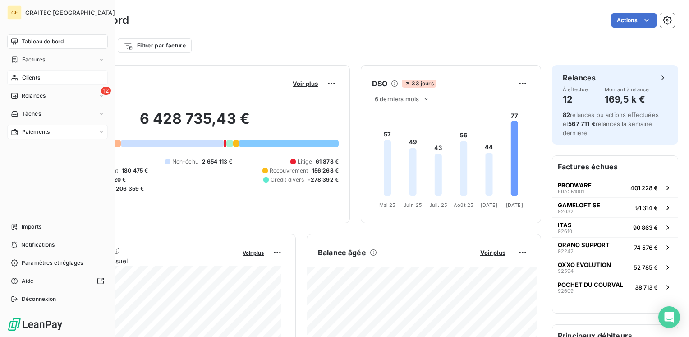
click at [34, 79] on span "Clients" at bounding box center [31, 78] width 18 height 8
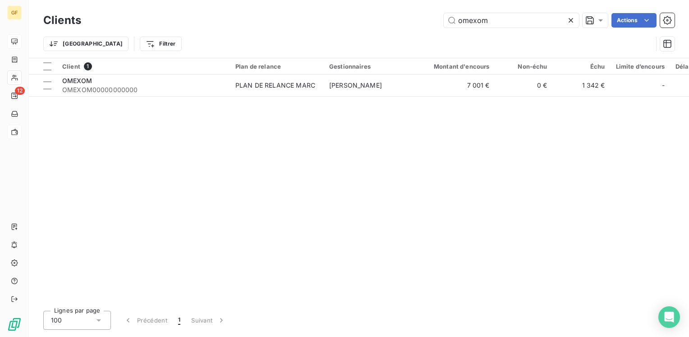
drag, startPoint x: 504, startPoint y: 20, endPoint x: 261, endPoint y: 50, distance: 245.5
click at [261, 50] on div "Clients omexom Actions Trier Filtrer" at bounding box center [359, 34] width 632 height 47
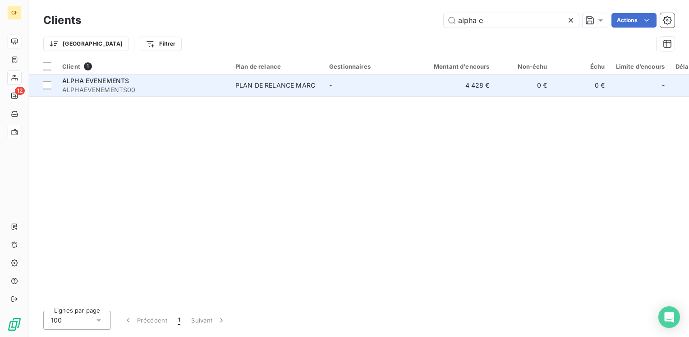
type input "alpha e"
click at [121, 87] on span "ALPHAEVENEMENTS00" at bounding box center [143, 89] width 162 height 9
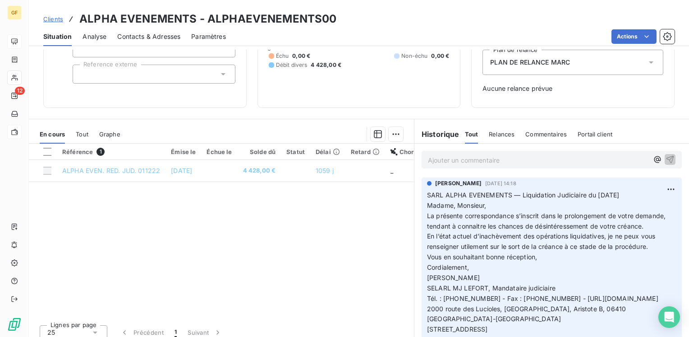
scroll to position [107, 0]
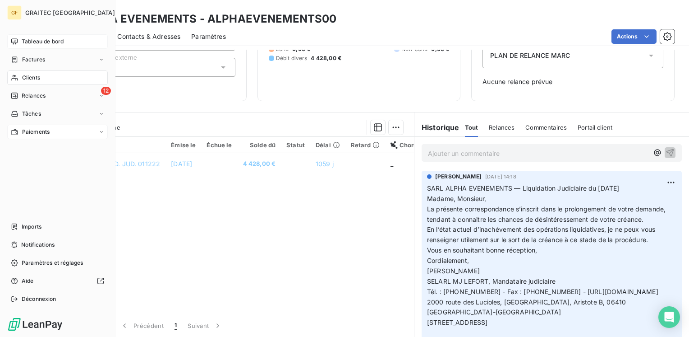
click at [31, 75] on span "Clients" at bounding box center [31, 78] width 18 height 8
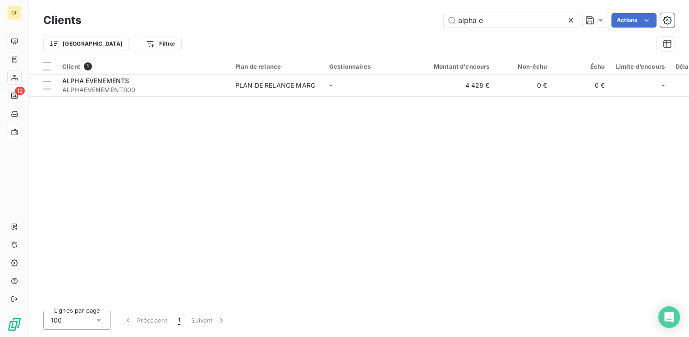
drag, startPoint x: 501, startPoint y: 23, endPoint x: 157, endPoint y: 26, distance: 344.3
click at [157, 26] on div "alpha e Actions" at bounding box center [383, 20] width 583 height 14
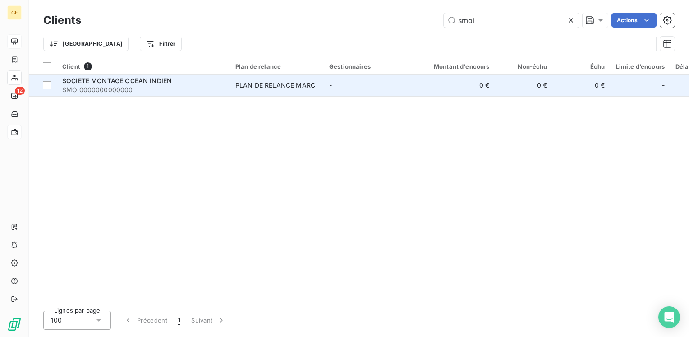
type input "smoi"
click at [101, 79] on span "SOCIETE MONTAGE OCEAN INDIEN" at bounding box center [117, 81] width 110 height 8
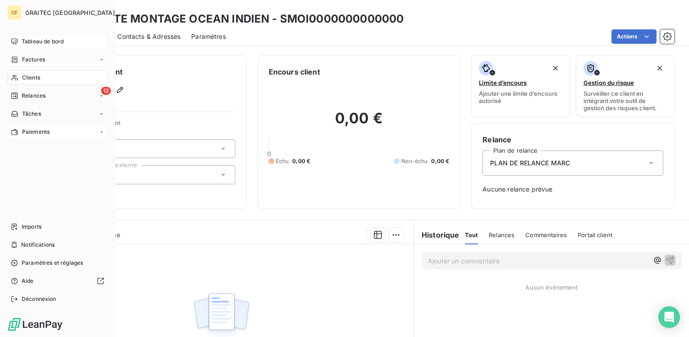
click at [36, 37] on span "Tableau de bord" at bounding box center [43, 41] width 42 height 8
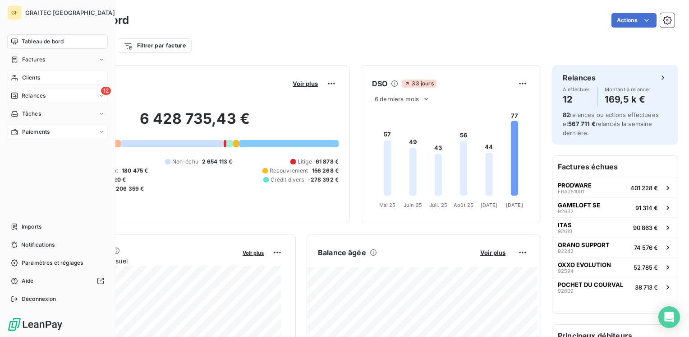
click at [23, 95] on span "Relances" at bounding box center [34, 96] width 24 height 8
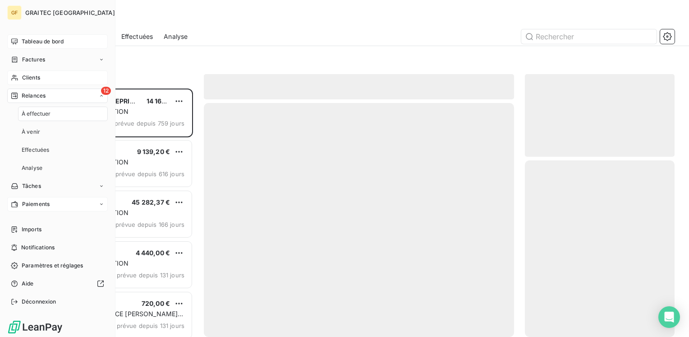
scroll to position [241, 143]
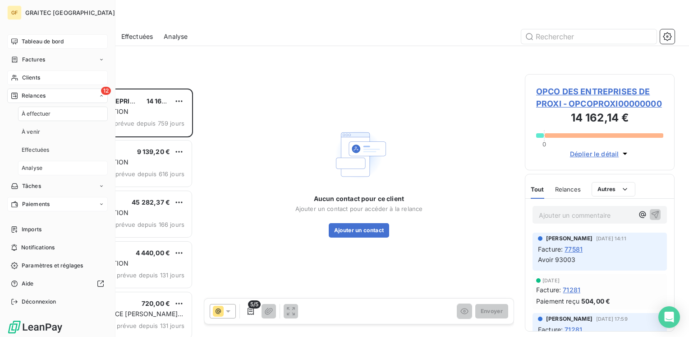
click at [36, 166] on span "Analyse" at bounding box center [32, 168] width 21 height 8
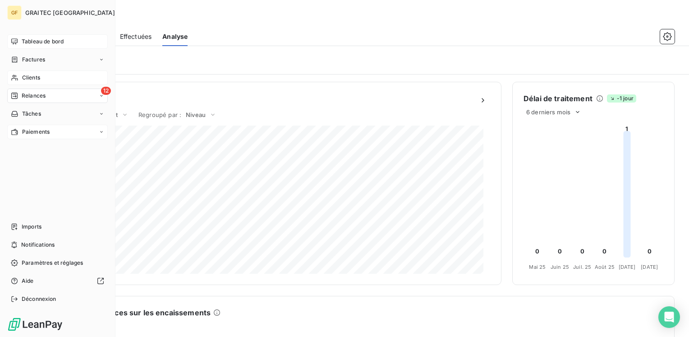
click at [38, 40] on span "Tableau de bord" at bounding box center [43, 41] width 42 height 8
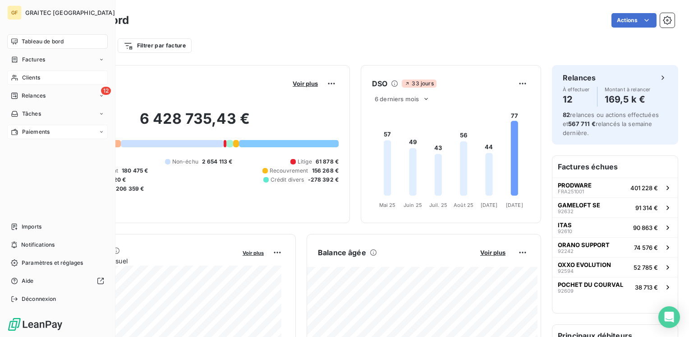
click at [33, 75] on span "Clients" at bounding box center [31, 78] width 18 height 8
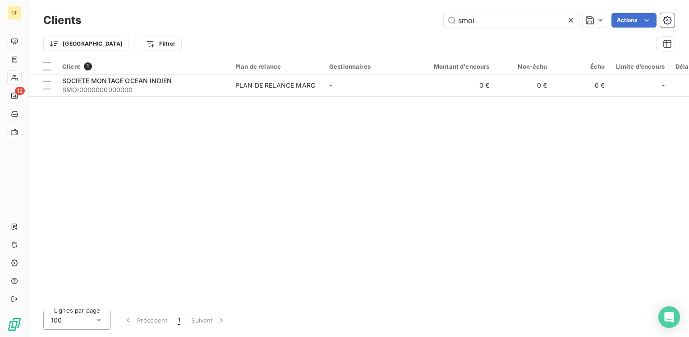
drag, startPoint x: 533, startPoint y: 17, endPoint x: 217, endPoint y: 26, distance: 316.0
click at [220, 26] on div "smoi Actions" at bounding box center [383, 20] width 583 height 14
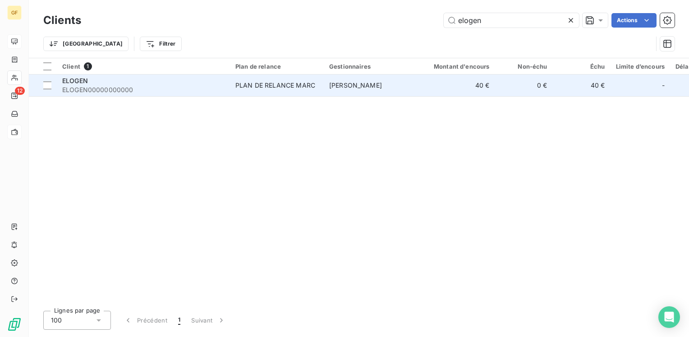
type input "elogen"
click at [99, 77] on div "ELOGEN" at bounding box center [143, 80] width 162 height 9
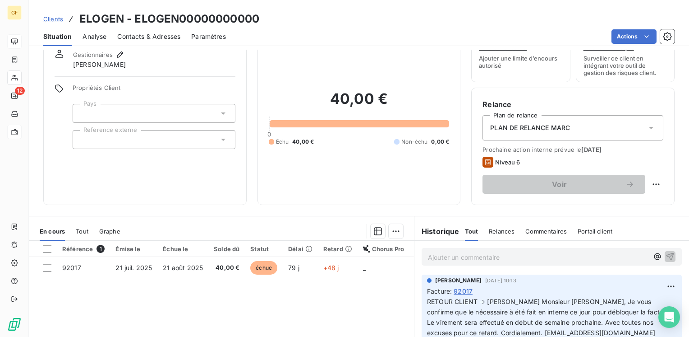
scroll to position [45, 0]
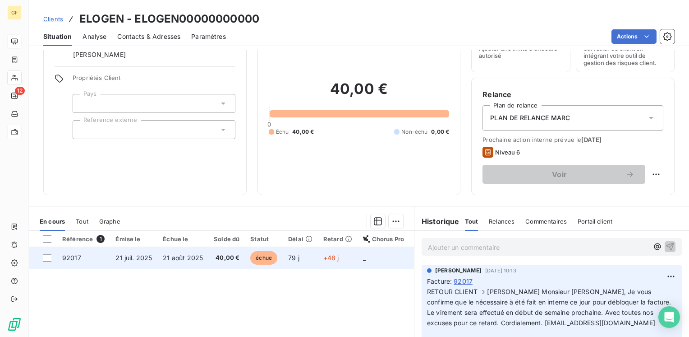
click at [191, 256] on span "21 août 2025" at bounding box center [183, 258] width 40 height 8
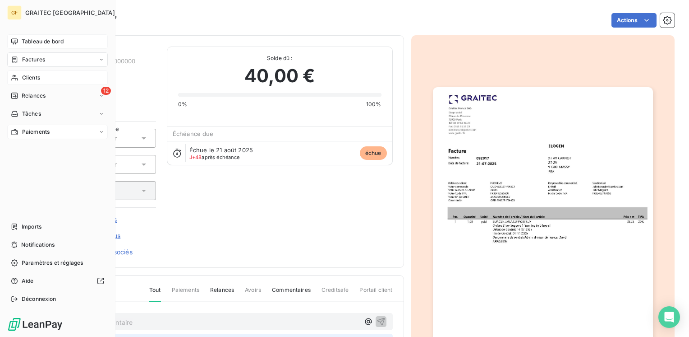
click at [29, 41] on span "Tableau de bord" at bounding box center [43, 41] width 42 height 8
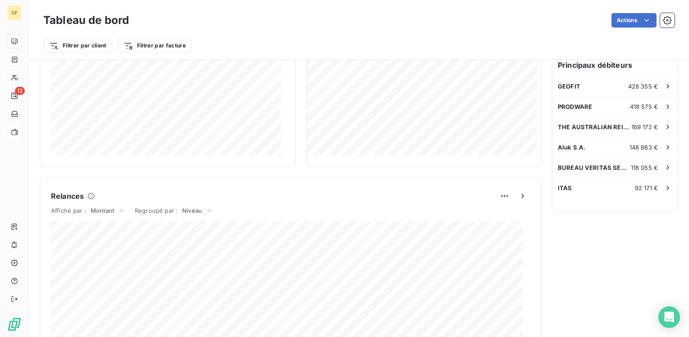
scroll to position [271, 0]
